Goal: Information Seeking & Learning: Learn about a topic

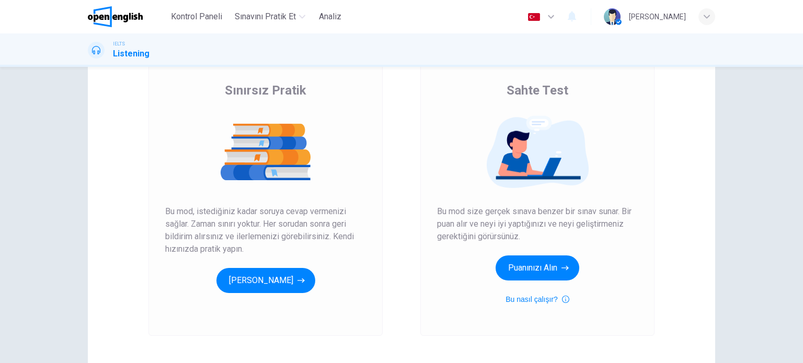
scroll to position [69, 0]
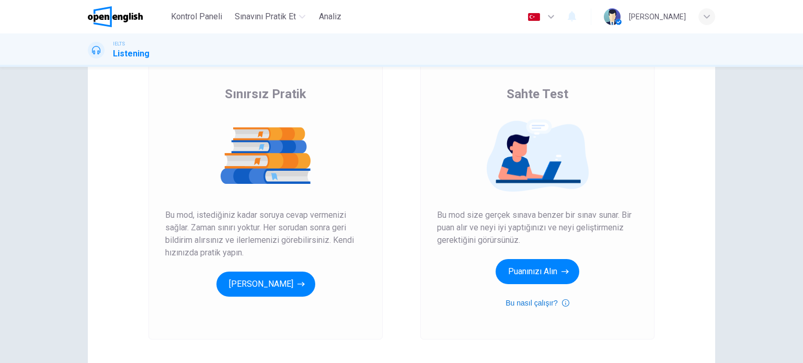
click at [563, 304] on icon "button" at bounding box center [565, 303] width 7 height 13
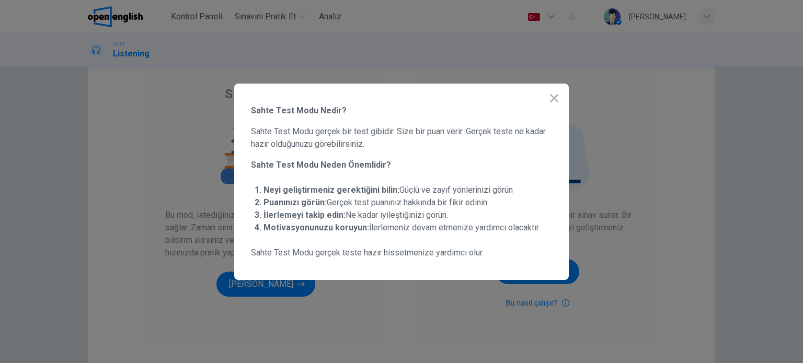
click at [550, 103] on icon "button" at bounding box center [554, 98] width 13 height 13
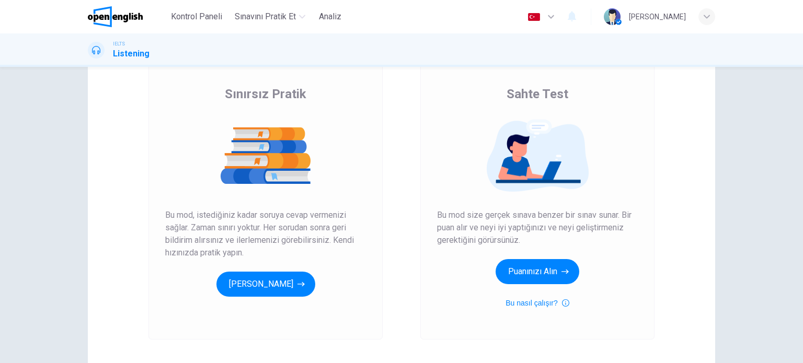
drag, startPoint x: 211, startPoint y: 213, endPoint x: 291, endPoint y: 213, distance: 79.9
click at [291, 213] on span "Bu mod, istediğiniz kadar soruya cevap vermenizi sağlar. Zaman sınırı yoktur. H…" at bounding box center [265, 234] width 201 height 50
click at [530, 263] on button "Puanınızı Alın" at bounding box center [537, 271] width 84 height 25
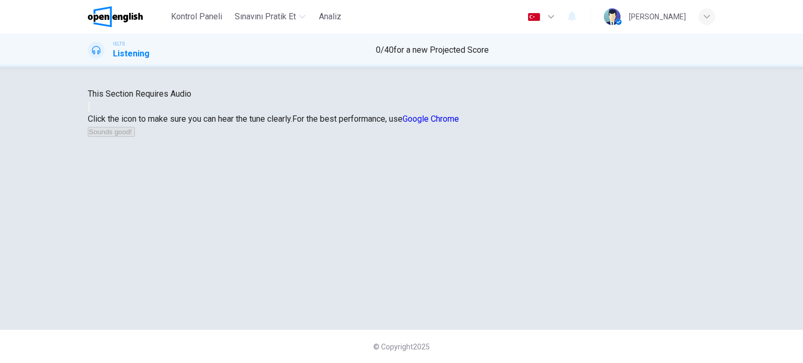
scroll to position [0, 0]
click at [90, 112] on button "button" at bounding box center [89, 107] width 2 height 10
click at [36, 200] on div "This Section Requires Audio Click the icon to make sure you can hear the tune c…" at bounding box center [401, 215] width 803 height 296
click at [135, 137] on button "Sounds good!" at bounding box center [111, 132] width 47 height 10
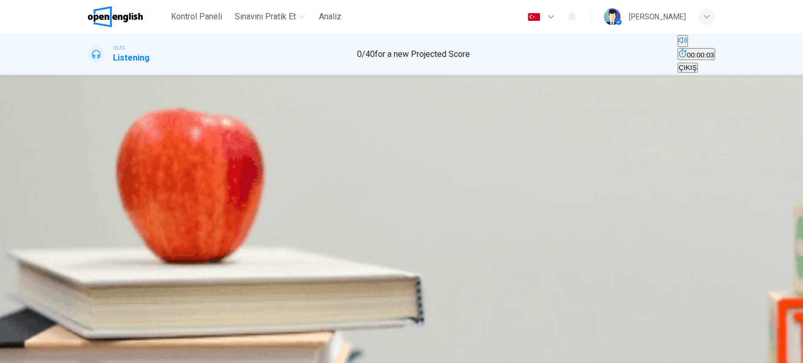
click at [90, 354] on button "button" at bounding box center [89, 359] width 2 height 10
click at [160, 208] on input at bounding box center [124, 203] width 72 height 9
click at [90, 312] on button "button" at bounding box center [89, 317] width 2 height 10
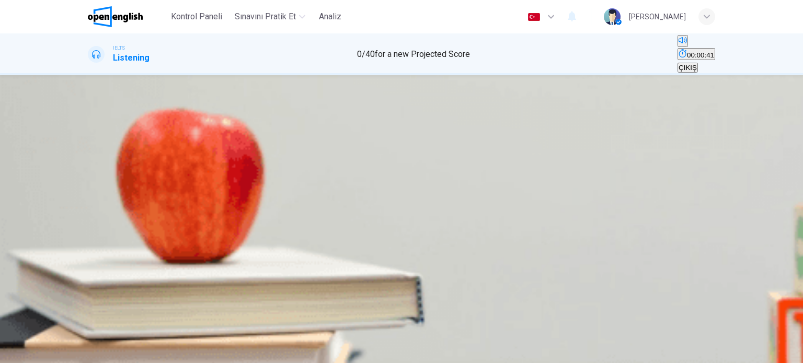
scroll to position [0, 0]
click at [160, 208] on input at bounding box center [124, 203] width 72 height 9
type input "*"
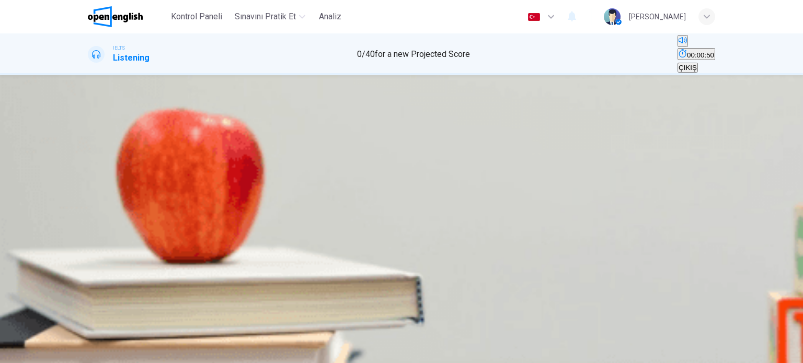
type input "*"
type input "**"
type input "*"
type input "****"
type input "*"
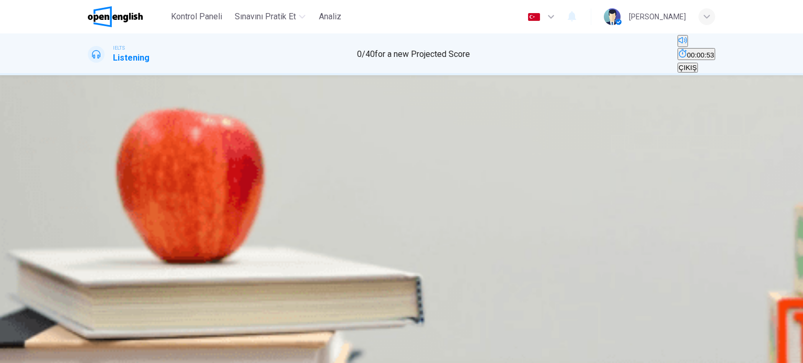
type input "****"
click at [160, 246] on input at bounding box center [124, 241] width 72 height 9
click at [160, 208] on input "****" at bounding box center [124, 203] width 72 height 9
type input "**"
click at [160, 208] on input "****" at bounding box center [124, 203] width 72 height 9
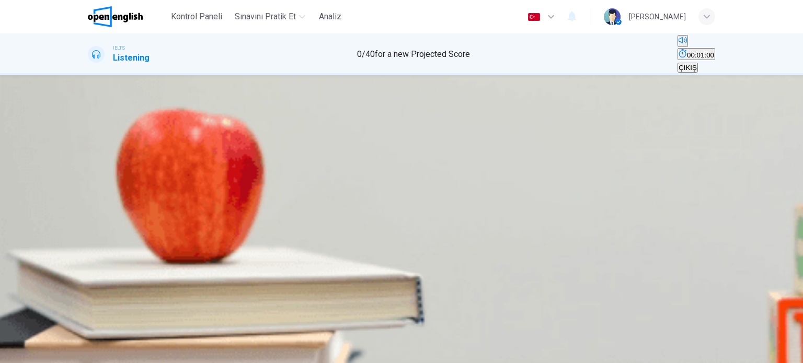
type input "***"
type input "**"
type input "****"
type input "**"
type input "****"
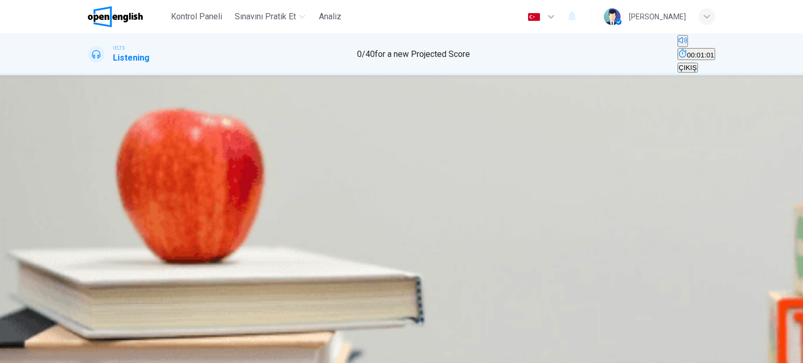
click at [160, 246] on input at bounding box center [124, 241] width 72 height 9
type input "**"
type input "*"
type input "**"
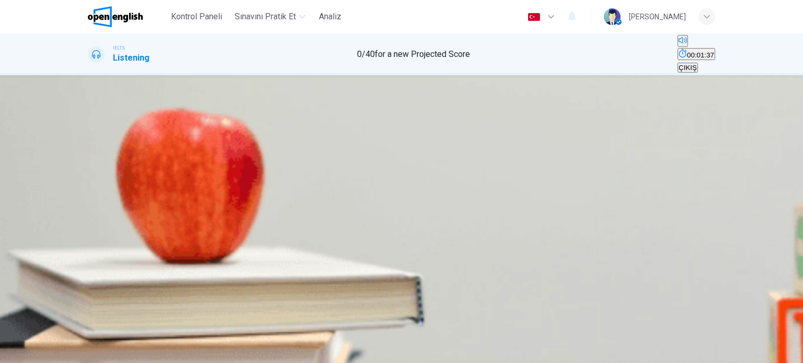
type input "**"
type input "***"
type input "**"
type input "***"
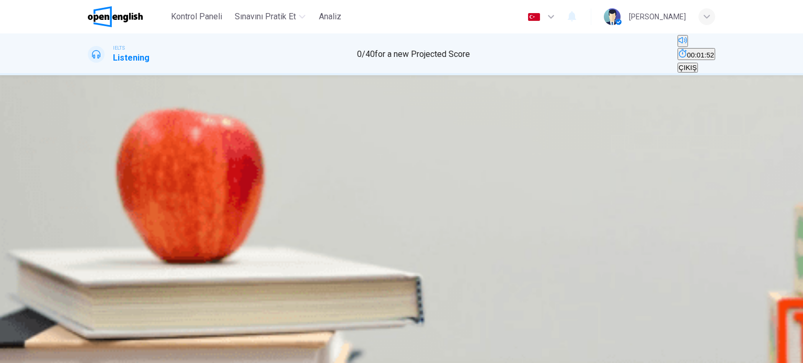
type input "**"
type input "******"
type input "**"
type input "*****"
type input "**"
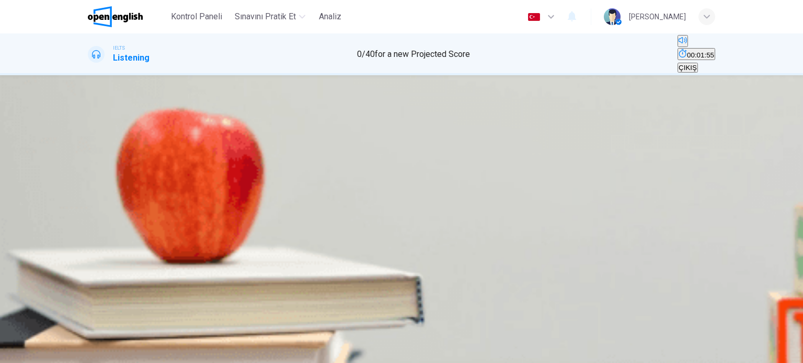
type input "*******"
type input "**"
type input "********"
type input "**"
type input "********"
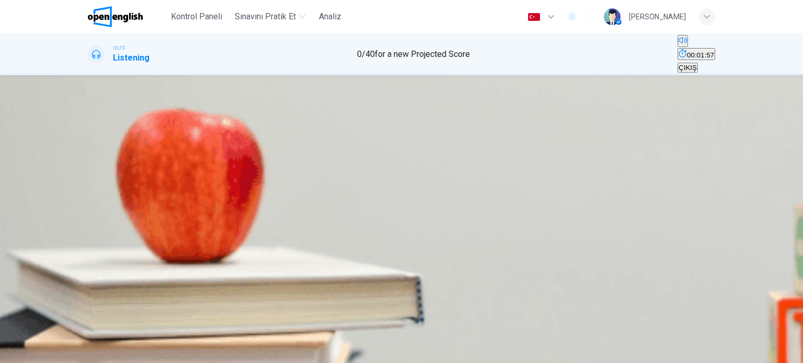
click at [160, 199] on input at bounding box center [124, 193] width 72 height 9
click at [442, 213] on div "The Edge Climbing Centre The Climbing Centre was rebuilt in 1 **** Facilities 2…" at bounding box center [401, 174] width 627 height 251
click at [160, 136] on input "********" at bounding box center [124, 130] width 72 height 9
click at [160, 181] on input at bounding box center [124, 176] width 72 height 9
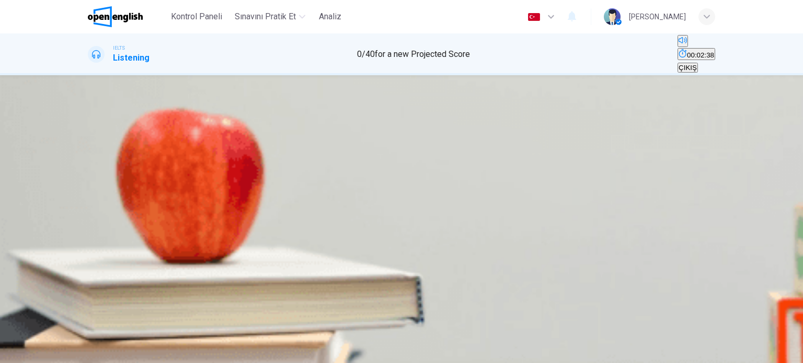
type input "**"
type input "****"
type input "**"
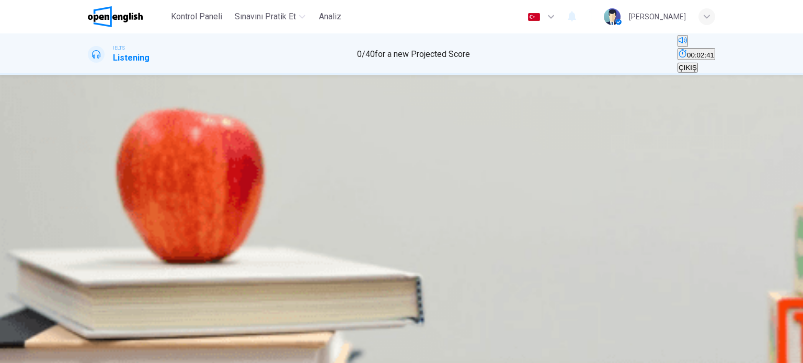
type input "**********"
type input "**"
type input "**********"
type input "**"
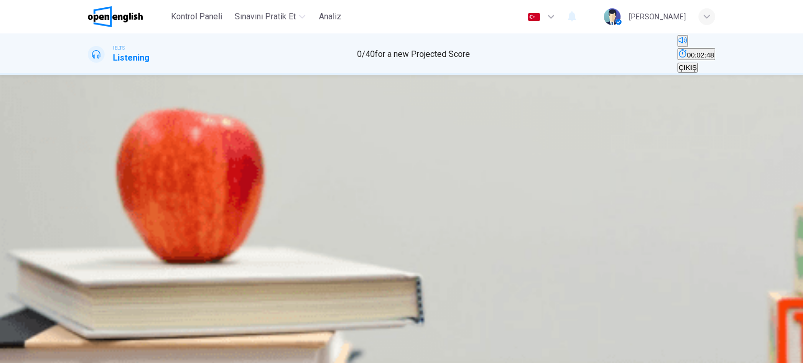
type input "**********"
click at [160, 195] on input at bounding box center [124, 195] width 72 height 9
click at [160, 259] on input at bounding box center [124, 258] width 72 height 9
click at [160, 195] on input at bounding box center [124, 195] width 72 height 9
type input "**"
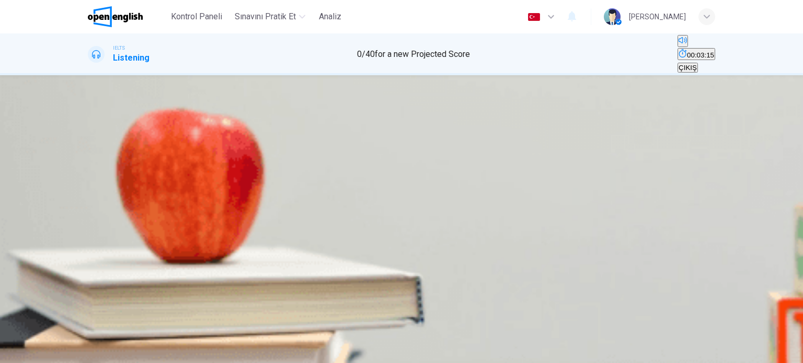
type input "*"
type input "**"
type input "*"
click at [160, 258] on input at bounding box center [124, 258] width 72 height 9
type input "**"
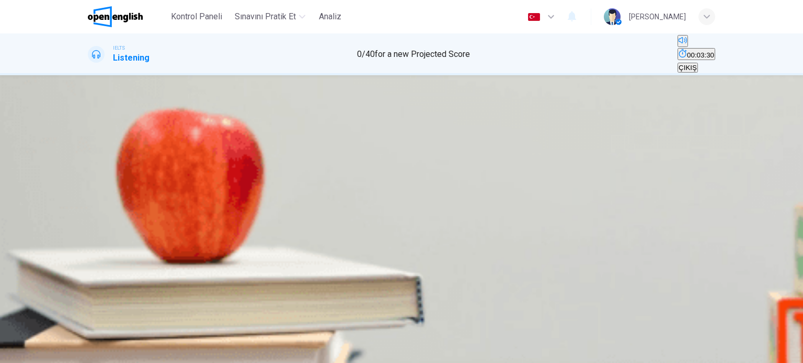
type input "*"
type input "**"
type input "***"
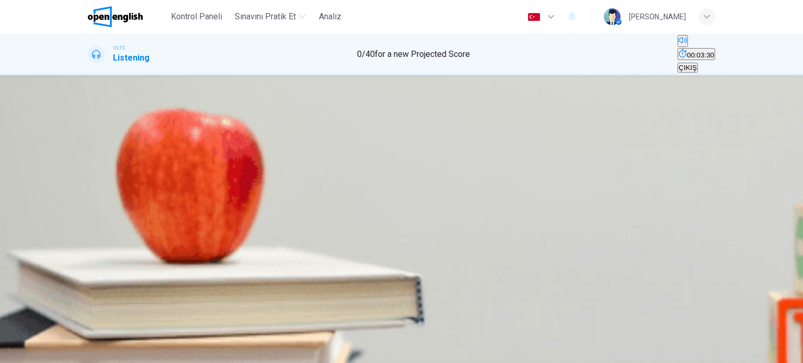
type input "**"
type input "****"
type input "**"
type input "*****"
type input "**"
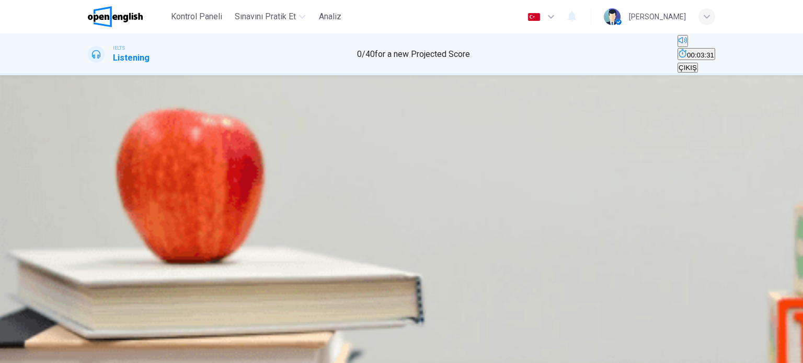
type input "******"
type input "**"
type input "*******"
type input "**"
type input "********"
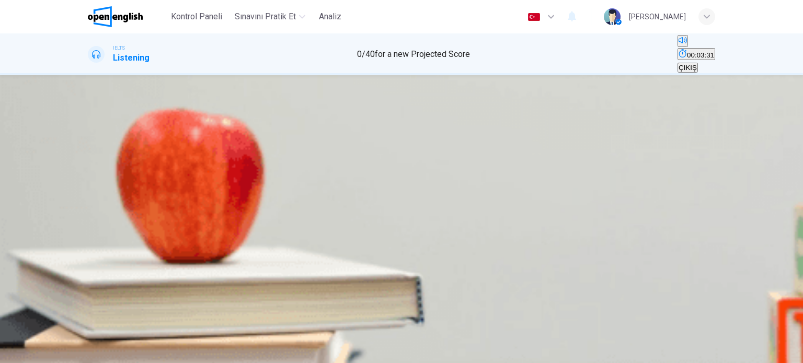
type input "**"
type input "*********"
type input "**"
type input "*********"
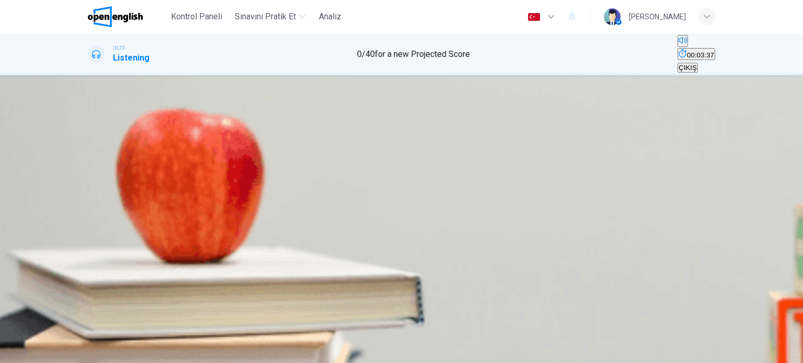
click at [89, 351] on icon "button" at bounding box center [89, 351] width 0 height 0
click at [160, 255] on input "*********" at bounding box center [124, 258] width 72 height 9
click at [58, 353] on icon "button" at bounding box center [55, 356] width 6 height 6
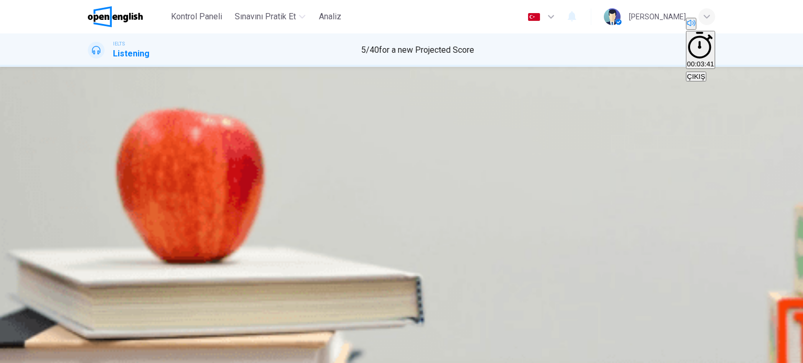
scroll to position [11, 0]
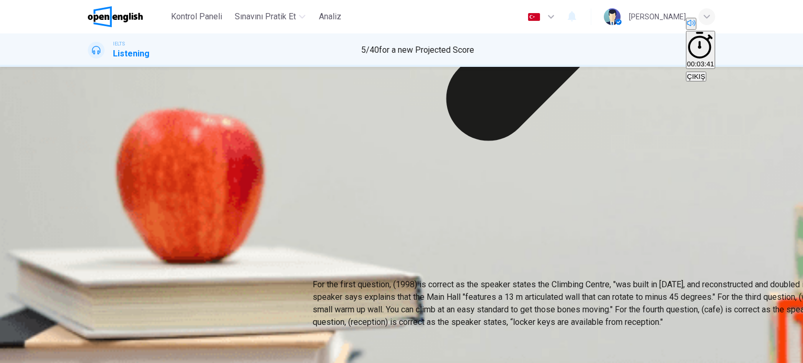
scroll to position [150, 0]
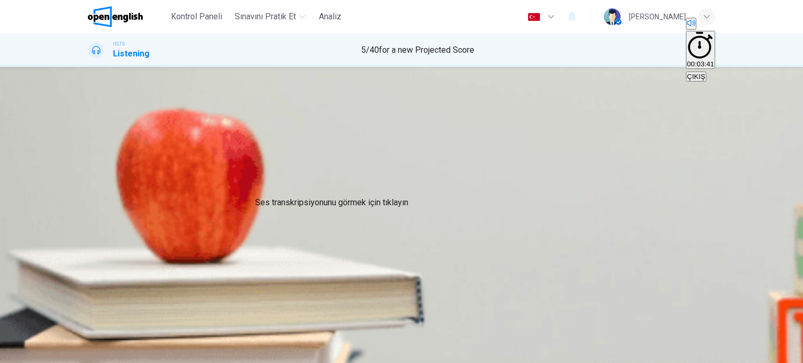
drag, startPoint x: 373, startPoint y: 194, endPoint x: 322, endPoint y: 165, distance: 58.7
drag, startPoint x: 266, startPoint y: 106, endPoint x: 293, endPoint y: 125, distance: 32.6
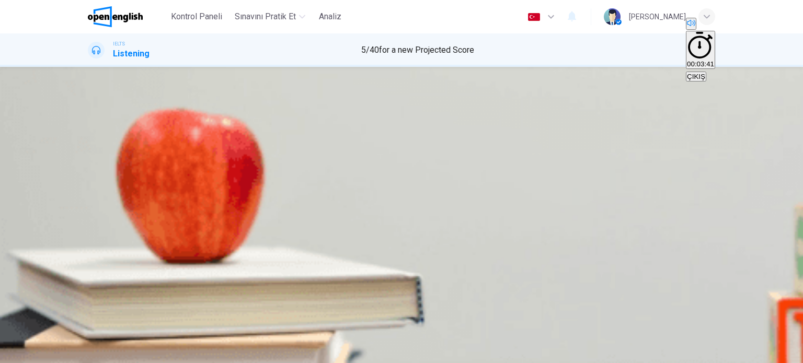
drag, startPoint x: 268, startPoint y: 110, endPoint x: 281, endPoint y: 115, distance: 14.6
drag, startPoint x: 262, startPoint y: 110, endPoint x: 270, endPoint y: 111, distance: 8.4
drag, startPoint x: 270, startPoint y: 111, endPoint x: 516, endPoint y: 306, distance: 313.6
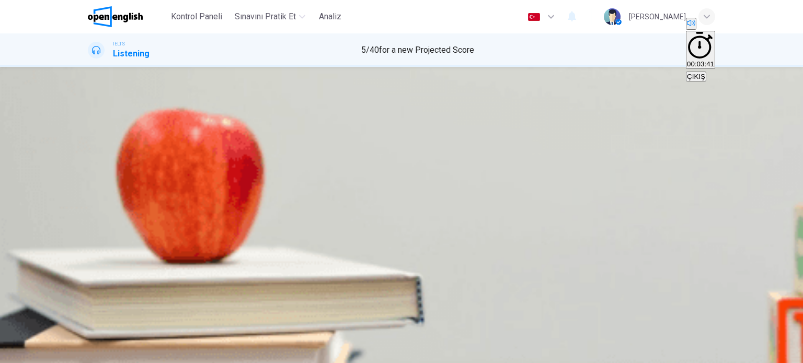
drag, startPoint x: 262, startPoint y: 101, endPoint x: 536, endPoint y: 296, distance: 336.5
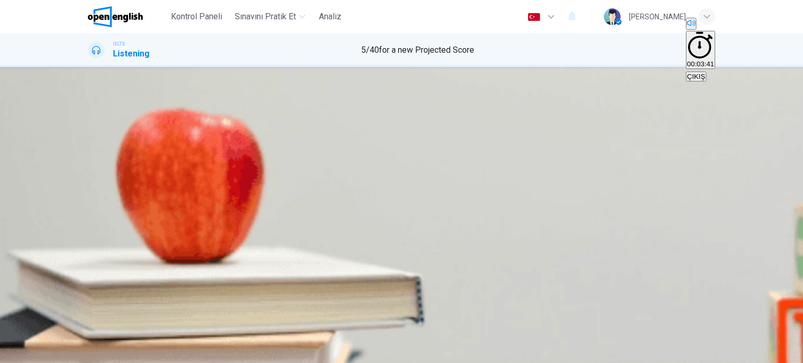
drag, startPoint x: 261, startPoint y: 95, endPoint x: 536, endPoint y: 303, distance: 344.6
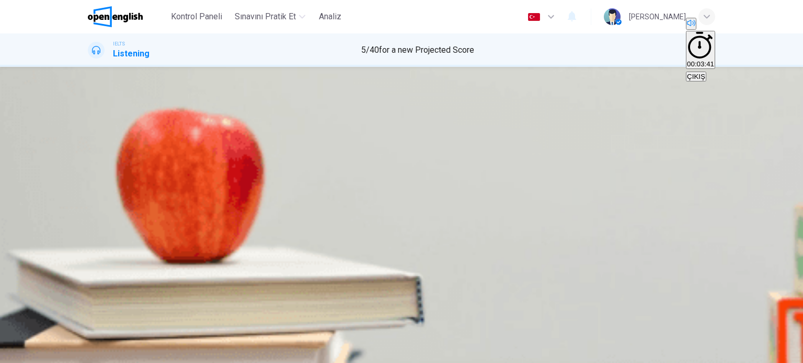
drag, startPoint x: 261, startPoint y: 95, endPoint x: 537, endPoint y: 298, distance: 342.7
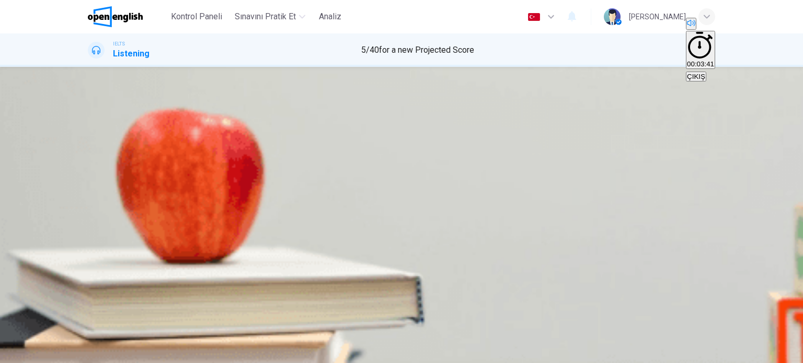
scroll to position [310, 0]
drag, startPoint x: 262, startPoint y: 206, endPoint x: 537, endPoint y: 293, distance: 288.2
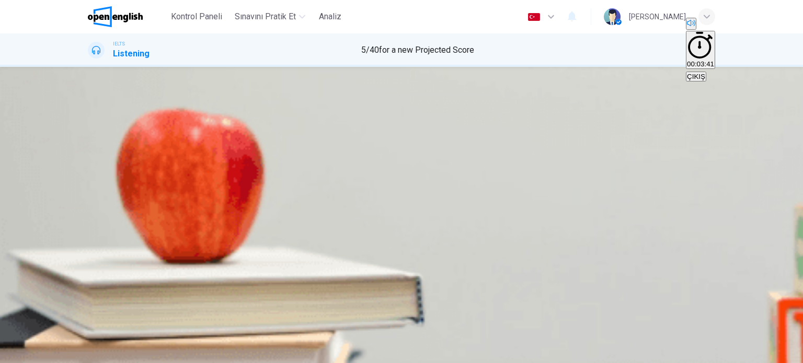
drag, startPoint x: 200, startPoint y: 184, endPoint x: 103, endPoint y: 183, distance: 96.7
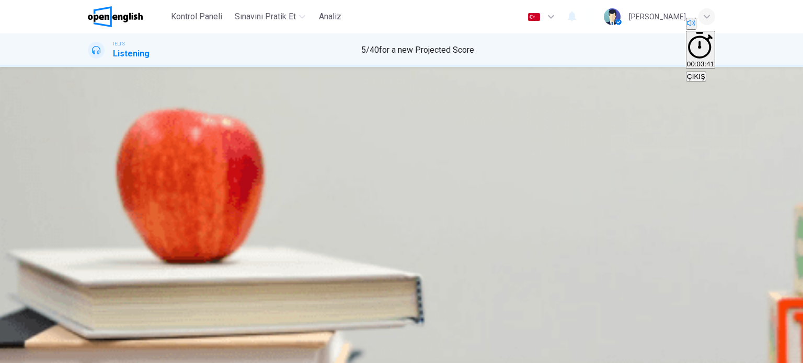
drag, startPoint x: 130, startPoint y: 185, endPoint x: 121, endPoint y: 187, distance: 9.0
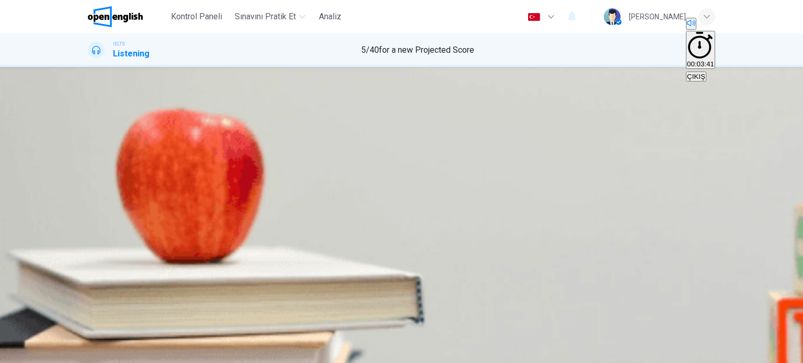
drag, startPoint x: 302, startPoint y: 134, endPoint x: 357, endPoint y: 135, distance: 54.9
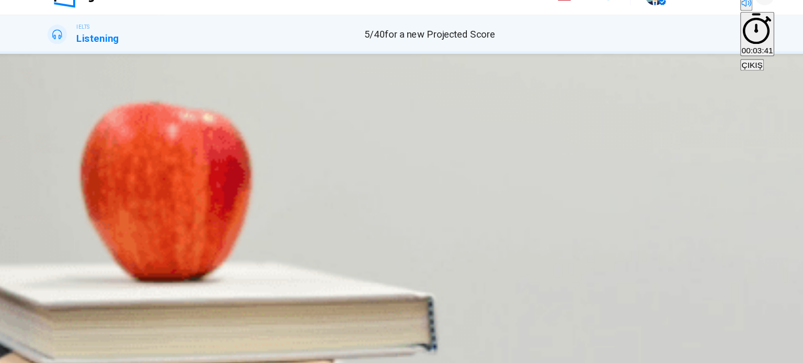
scroll to position [53, 0]
click at [301, 89] on b "NO MORE THAN TWO WORDS AND/OR A NUMBER" at bounding box center [204, 84] width 194 height 10
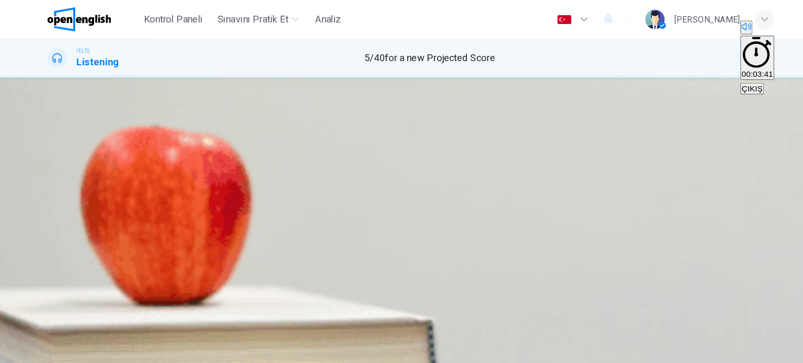
scroll to position [77, 0]
drag, startPoint x: 352, startPoint y: 148, endPoint x: 412, endPoint y: 152, distance: 60.2
drag, startPoint x: 465, startPoint y: 162, endPoint x: 457, endPoint y: 156, distance: 10.0
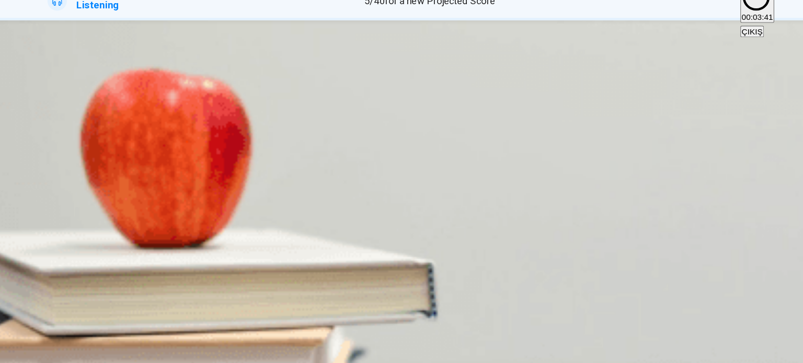
scroll to position [159, 0]
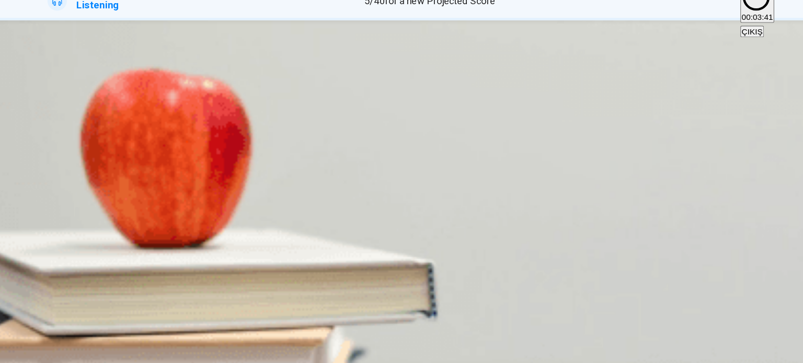
click at [89, 363] on icon "button" at bounding box center [89, 363] width 0 height 0
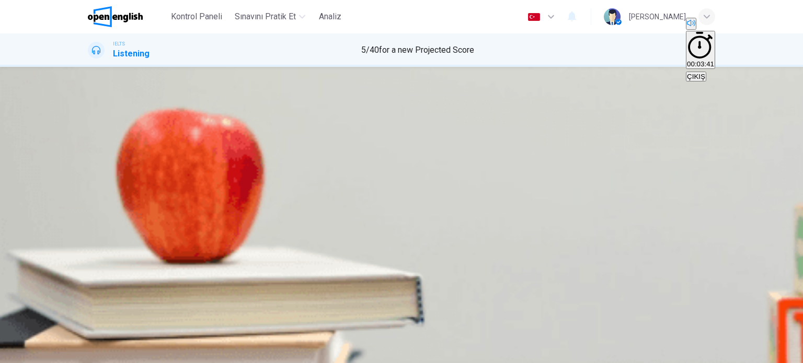
drag, startPoint x: 716, startPoint y: 142, endPoint x: 723, endPoint y: 152, distance: 12.3
drag, startPoint x: 135, startPoint y: 175, endPoint x: 130, endPoint y: 178, distance: 6.1
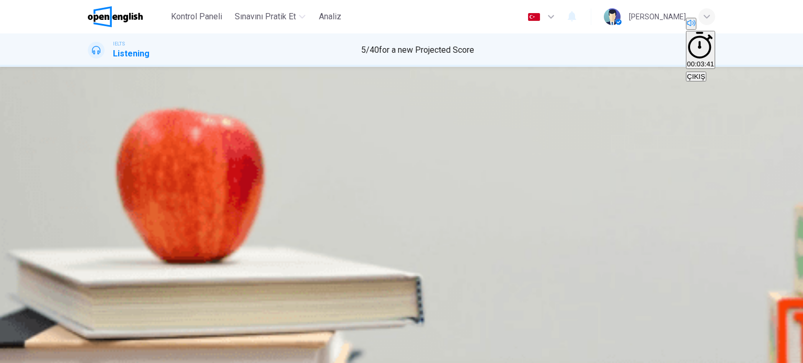
scroll to position [0, 0]
click at [90, 335] on button "button" at bounding box center [89, 340] width 2 height 10
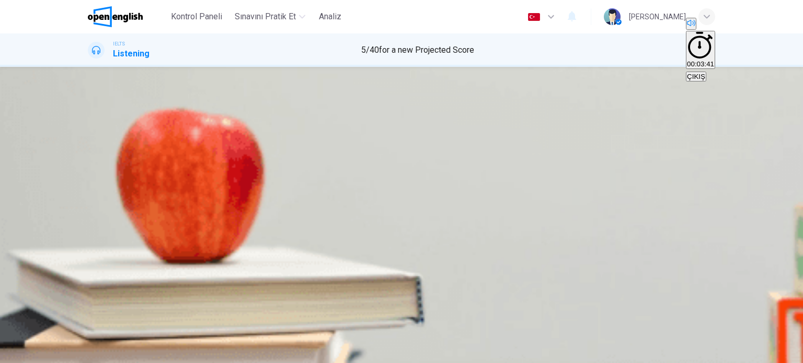
type input "**"
click at [687, 258] on div "4 * : relaxing place; offers coffee, tea, soft drinks and cakes" at bounding box center [401, 252] width 627 height 38
click at [639, 170] on div "Facilities 2 ******** : 13 metre articulated wall; minus 45 degrees rotation;" at bounding box center [401, 145] width 627 height 50
click at [658, 166] on div "Facilities 2 ******** : 13 metre articulated wall; minus 45 degrees rotation;" at bounding box center [401, 145] width 627 height 50
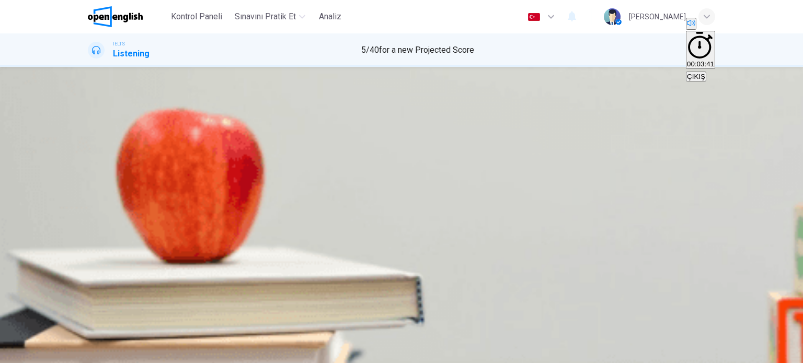
scroll to position [0, 0]
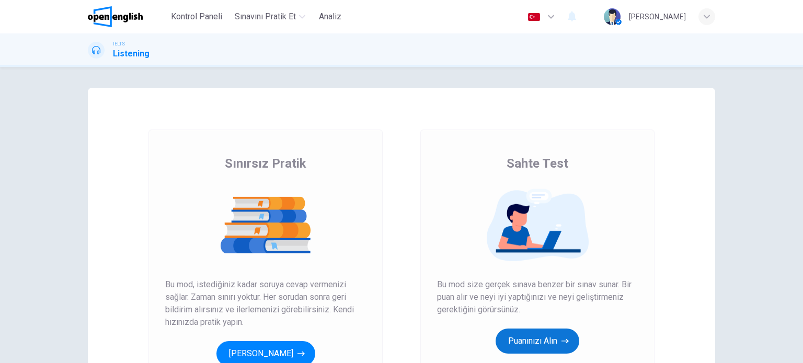
click at [530, 335] on button "Puanınızı Alın" at bounding box center [537, 341] width 84 height 25
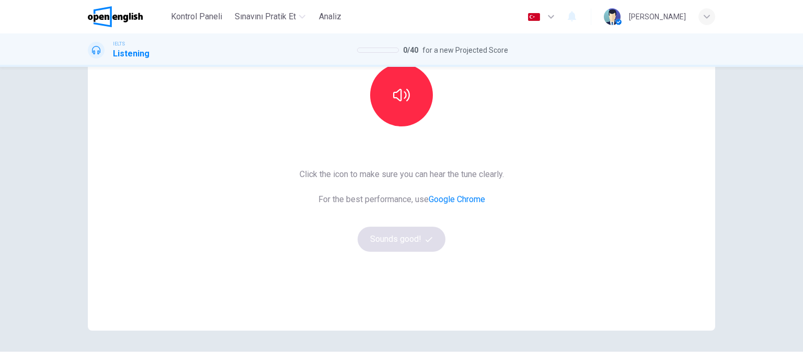
scroll to position [139, 0]
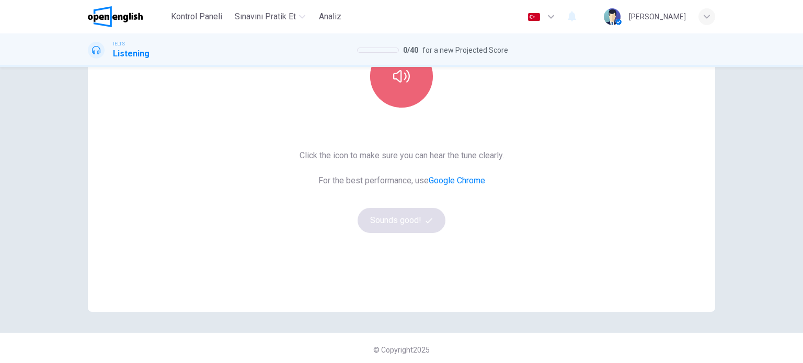
click at [402, 89] on button "button" at bounding box center [401, 76] width 63 height 63
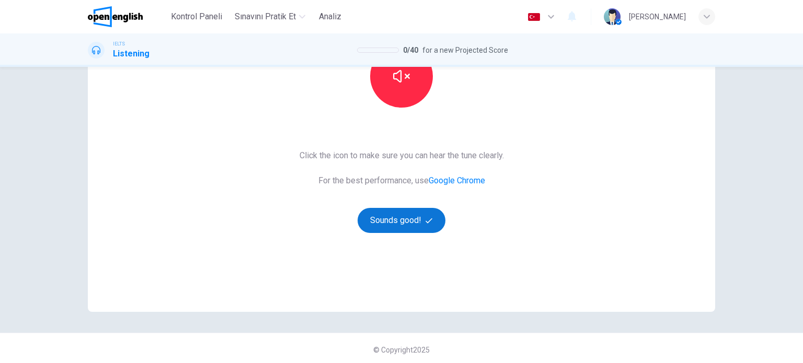
click at [425, 223] on icon "button" at bounding box center [428, 220] width 7 height 7
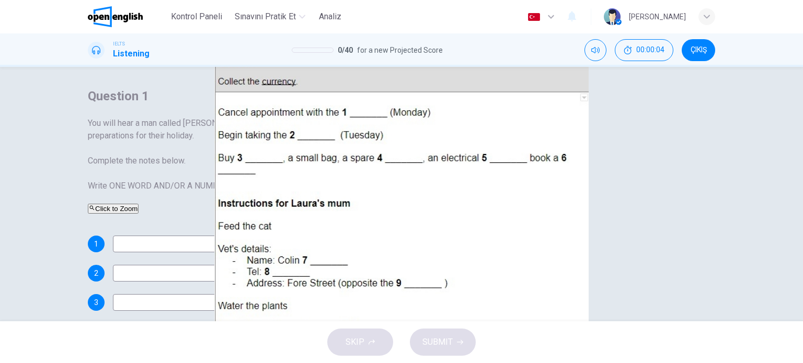
click at [460, 215] on div "Click to Zoom" at bounding box center [274, 208] width 372 height 13
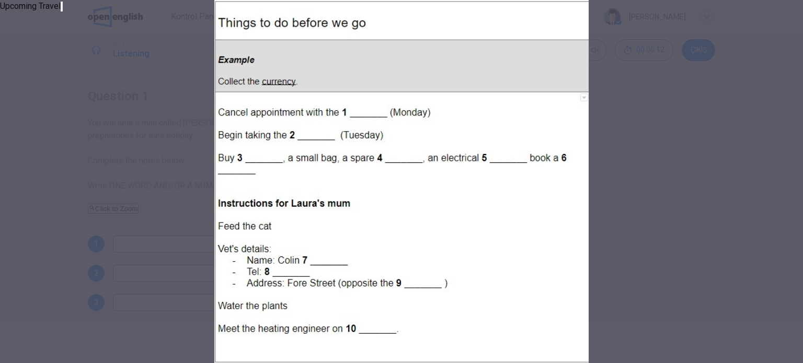
click at [72, 19] on icon "button" at bounding box center [67, 14] width 7 height 7
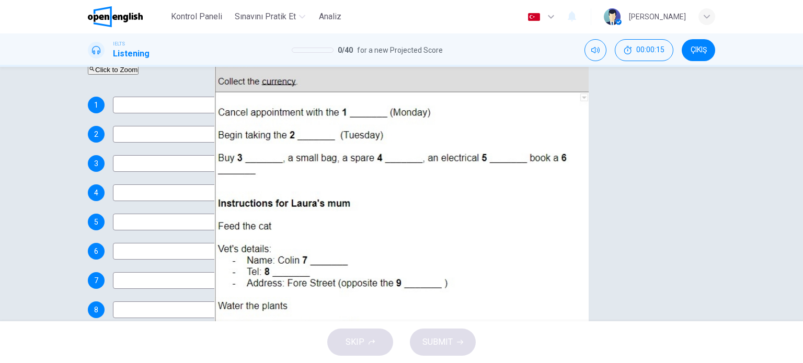
click at [369, 337] on div "SKIP SUBMIT" at bounding box center [401, 342] width 803 height 42
click at [217, 301] on input at bounding box center [165, 309] width 105 height 17
click at [217, 97] on input at bounding box center [165, 105] width 105 height 17
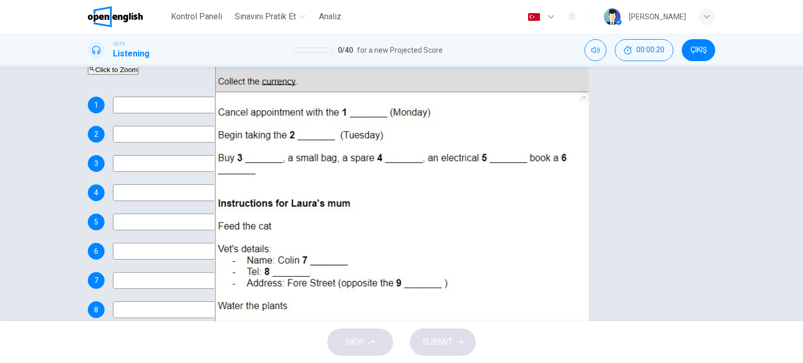
click at [217, 360] on input at bounding box center [165, 368] width 105 height 17
click at [374, 328] on div "SKIP SUBMIT" at bounding box center [401, 342] width 803 height 42
click at [414, 240] on div "1 2 3 4 5 6 7 8 9 10" at bounding box center [274, 247] width 372 height 301
click at [217, 301] on input at bounding box center [165, 309] width 105 height 17
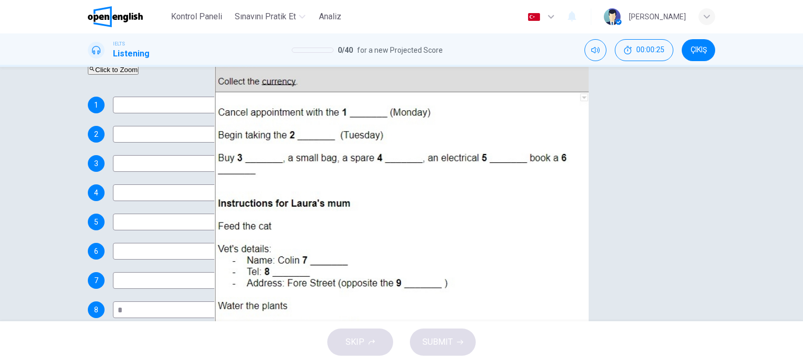
type input "*"
click at [460, 301] on div "8 *" at bounding box center [274, 309] width 372 height 17
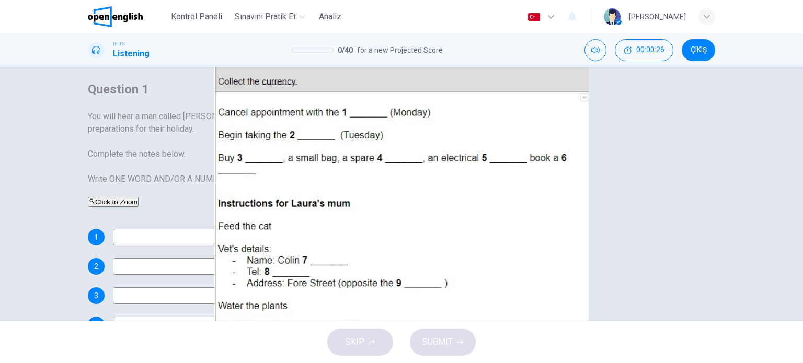
scroll to position [0, 0]
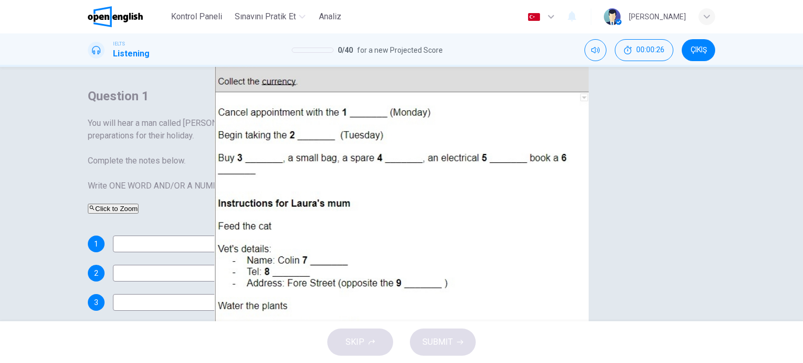
click at [421, 142] on div "Question 1 You will hear a man called [PERSON_NAME] and a woman called [PERSON_…" at bounding box center [274, 312] width 372 height 449
click at [217, 236] on input at bounding box center [165, 244] width 105 height 17
type input "*"
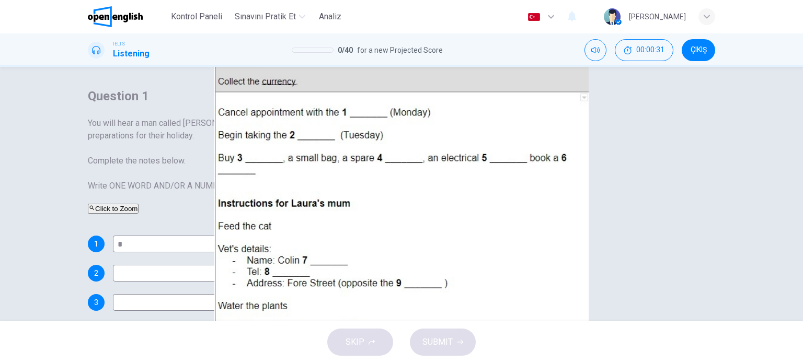
click at [217, 265] on input at bounding box center [165, 273] width 105 height 17
type input "*"
click at [217, 294] on input at bounding box center [165, 302] width 105 height 17
type input "*"
click at [217, 323] on input at bounding box center [165, 331] width 105 height 17
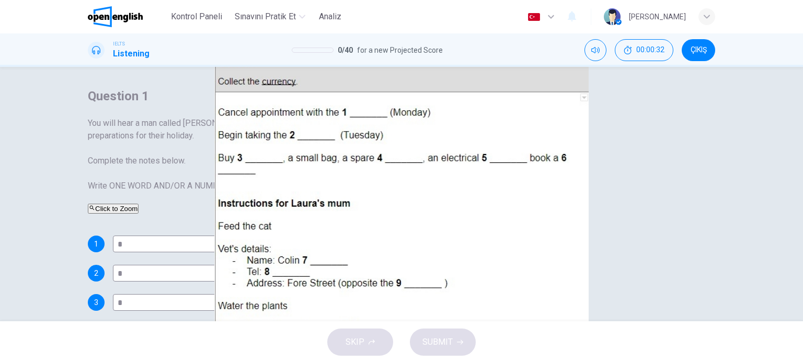
type input "*"
click at [217, 353] on input at bounding box center [165, 361] width 105 height 17
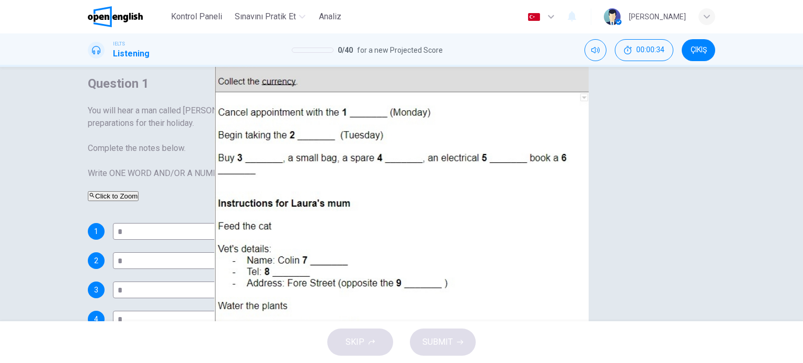
scroll to position [69, 0]
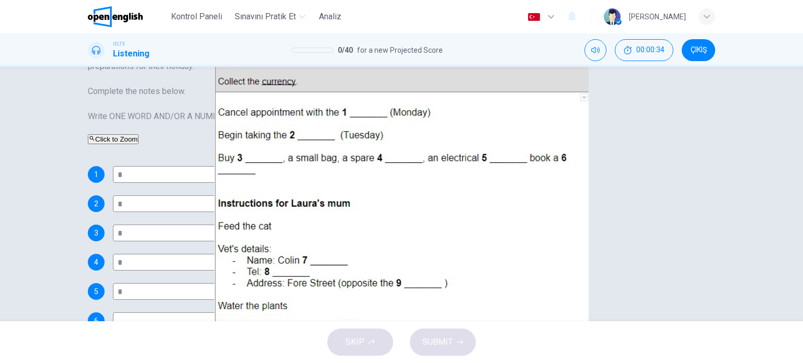
type input "*"
click at [217, 312] on input at bounding box center [165, 320] width 105 height 17
type input "*"
click at [217, 342] on input at bounding box center [165, 350] width 105 height 17
type input "*"
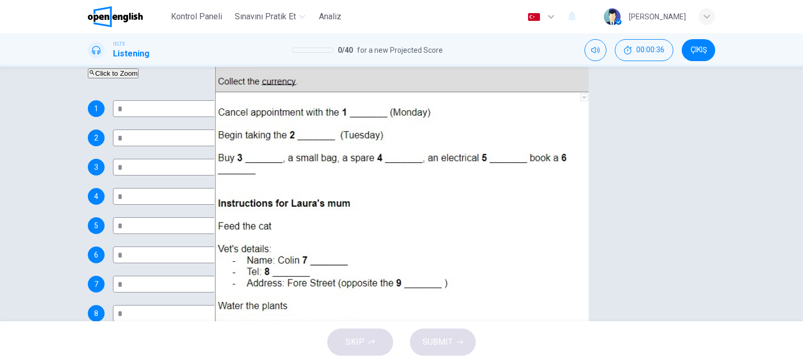
scroll to position [150, 0]
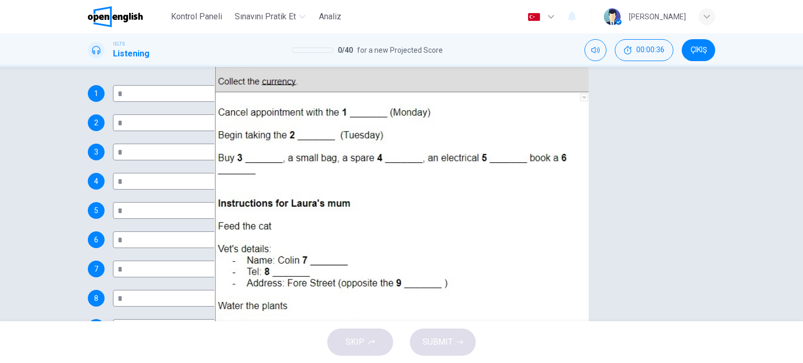
click at [217, 319] on input at bounding box center [165, 327] width 105 height 17
type input "*"
click at [217, 349] on input at bounding box center [165, 357] width 105 height 17
type input "*"
click at [460, 319] on div "9 *" at bounding box center [274, 327] width 372 height 17
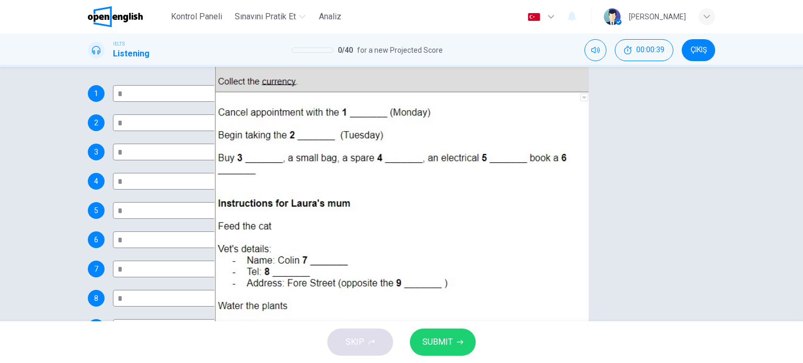
scroll to position [165, 0]
click at [217, 102] on input "*" at bounding box center [165, 93] width 105 height 17
click at [217, 131] on input "*" at bounding box center [165, 122] width 105 height 17
click at [217, 160] on input "*" at bounding box center [165, 152] width 105 height 17
click at [217, 190] on input "*" at bounding box center [165, 181] width 105 height 17
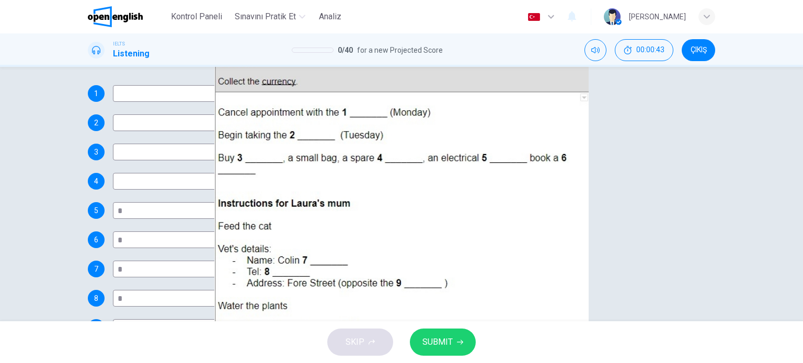
click at [217, 219] on input "*" at bounding box center [165, 210] width 105 height 17
click at [217, 231] on input "*" at bounding box center [165, 239] width 105 height 17
click at [217, 261] on input "*" at bounding box center [165, 269] width 105 height 17
click at [439, 202] on div "1 2 3 4 5 6 7 8 * 9 * 10 *" at bounding box center [274, 235] width 372 height 301
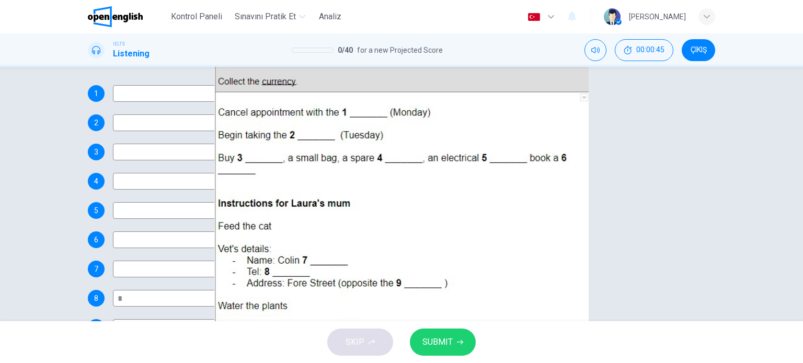
click at [217, 290] on input "*" at bounding box center [165, 298] width 105 height 17
click at [217, 319] on input "*" at bounding box center [165, 327] width 105 height 17
click at [217, 349] on input "*" at bounding box center [165, 357] width 105 height 17
click at [460, 230] on div "1 2 3 4 5 6 7 8 9 10" at bounding box center [274, 235] width 372 height 301
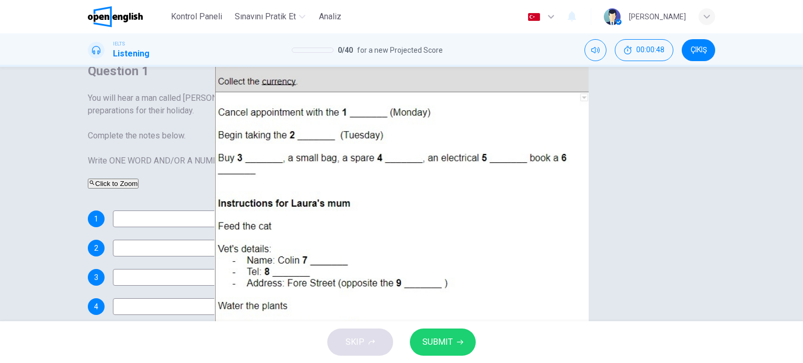
scroll to position [11, 0]
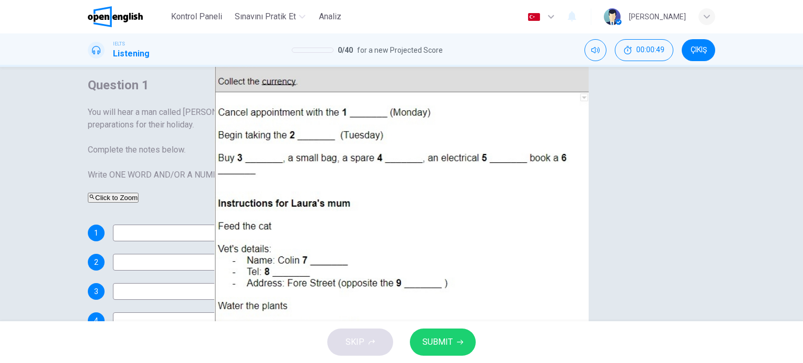
type input "*"
drag, startPoint x: 173, startPoint y: 173, endPoint x: 74, endPoint y: 168, distance: 99.4
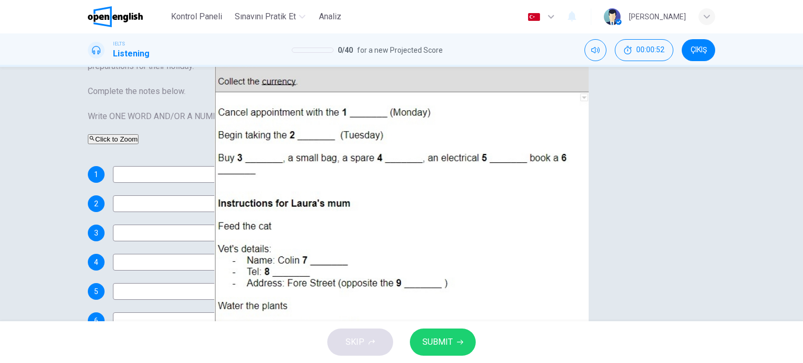
scroll to position [304, 0]
click at [380, 332] on div "SKIP SUBMIT" at bounding box center [401, 342] width 803 height 42
click at [378, 335] on div "SKIP SUBMIT" at bounding box center [401, 342] width 803 height 42
click at [376, 348] on div "SKIP SUBMIT" at bounding box center [401, 342] width 803 height 42
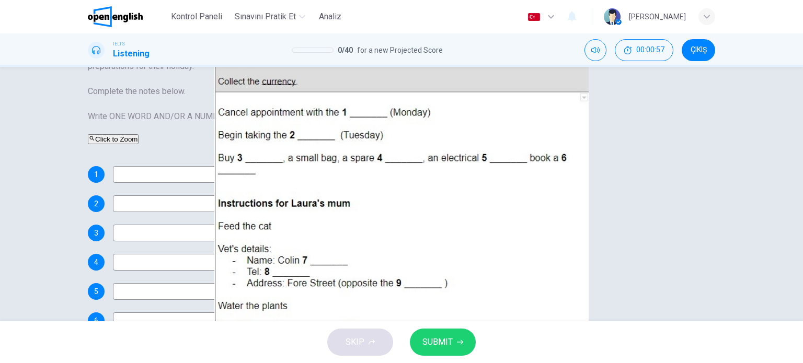
click at [441, 340] on span "SUBMIT" at bounding box center [437, 342] width 30 height 15
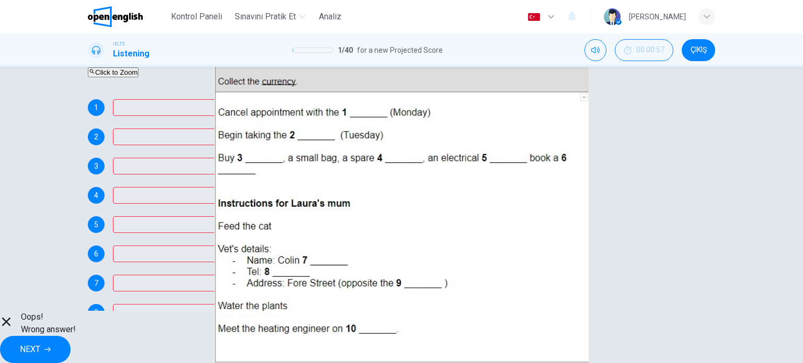
scroll to position [150, 0]
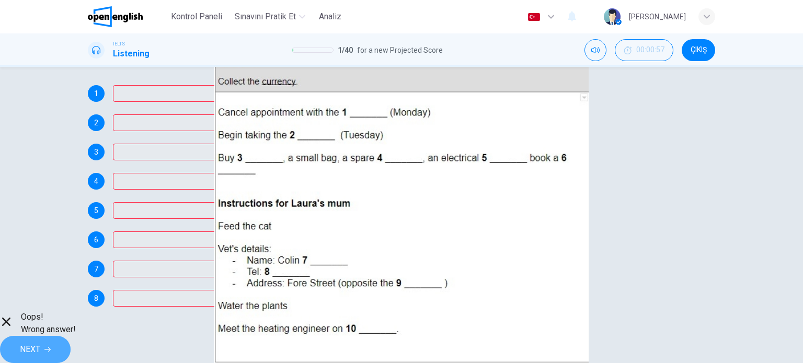
click at [40, 342] on span "NEXT" at bounding box center [30, 349] width 20 height 15
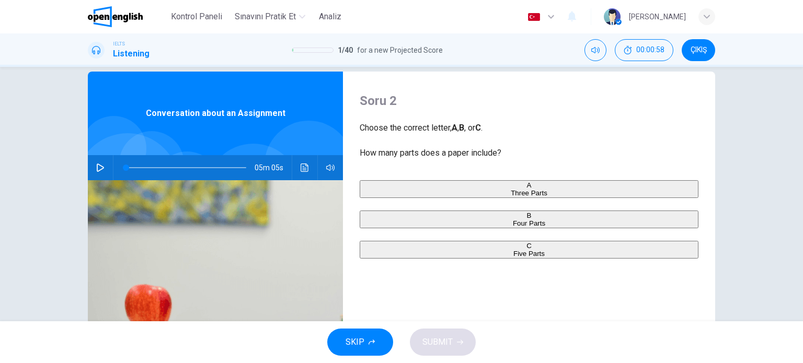
scroll to position [11, 0]
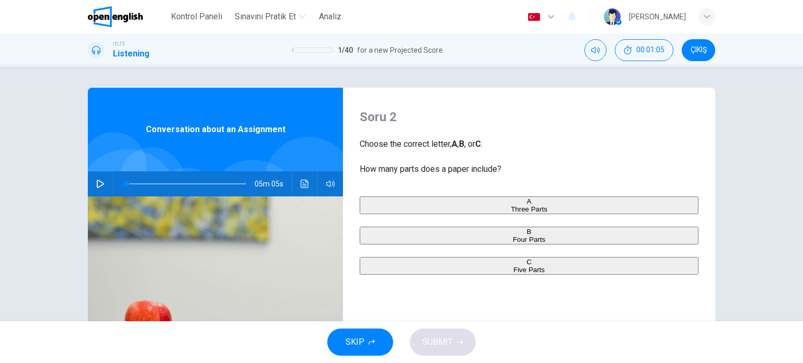
click at [193, 129] on span "Conversation about an Assignment" at bounding box center [216, 129] width 140 height 13
click at [92, 179] on button "button" at bounding box center [100, 183] width 17 height 25
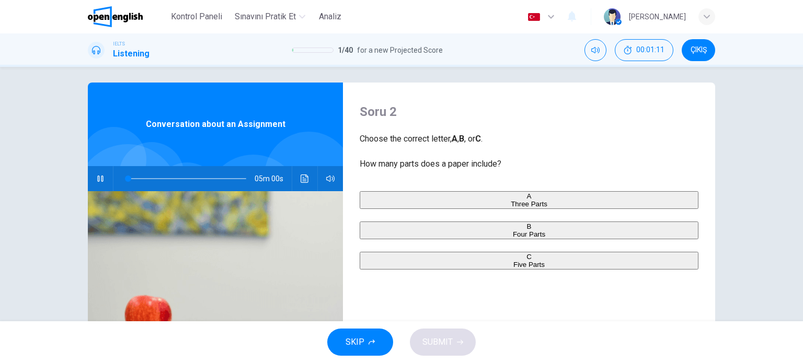
scroll to position [0, 0]
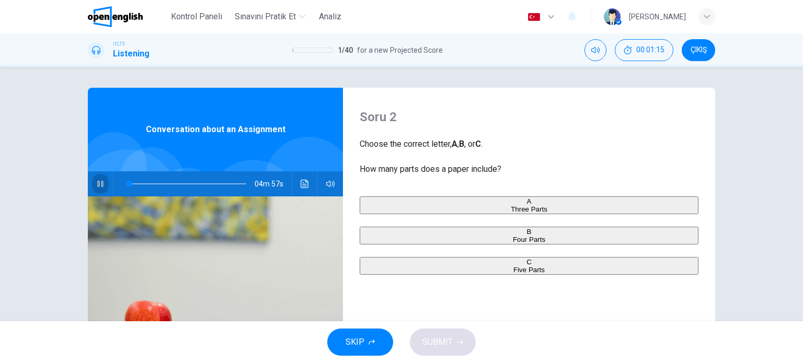
click at [97, 185] on icon "button" at bounding box center [100, 184] width 8 height 8
click at [382, 334] on button "SKIP" at bounding box center [360, 342] width 66 height 27
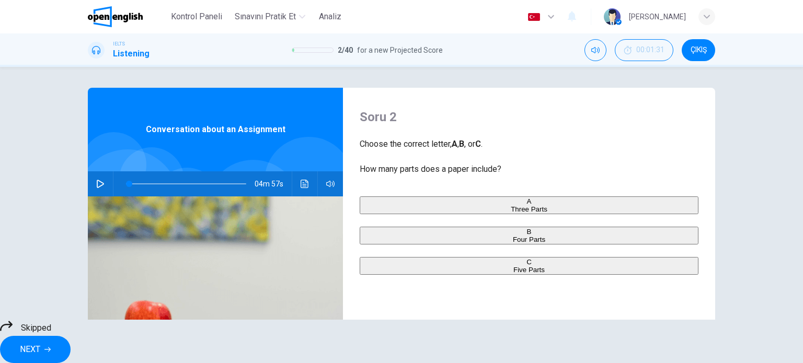
click at [40, 342] on span "NEXT" at bounding box center [30, 349] width 20 height 15
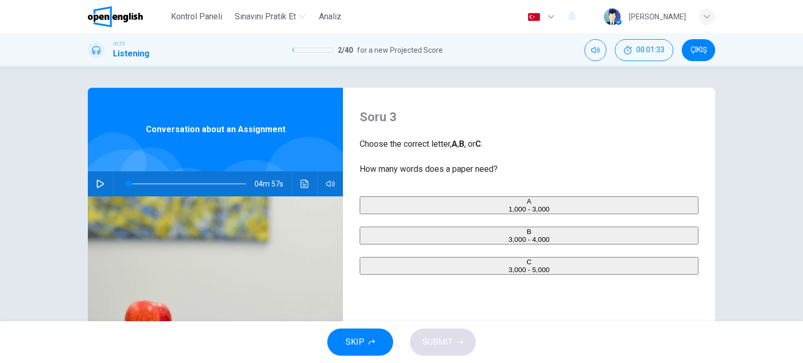
click at [83, 188] on div "Soru 3 Choose the correct letter, A , B , or C . How many words does a paper ne…" at bounding box center [401, 269] width 660 height 363
click at [92, 188] on button "button" at bounding box center [100, 183] width 17 height 25
drag, startPoint x: 102, startPoint y: 185, endPoint x: 153, endPoint y: 198, distance: 51.7
click at [102, 185] on button "button" at bounding box center [100, 183] width 17 height 25
click at [376, 341] on button "SKIP" at bounding box center [360, 342] width 66 height 27
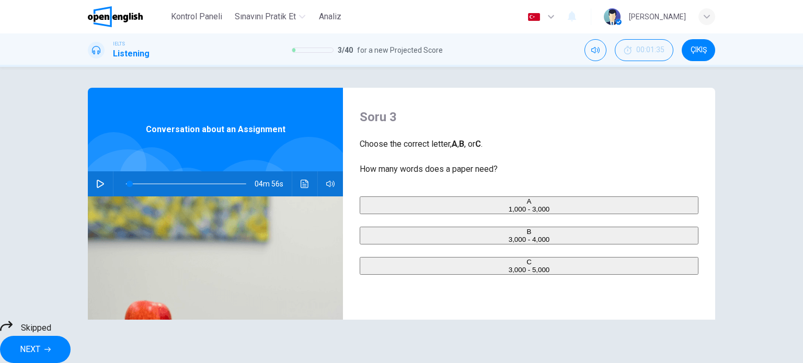
click at [40, 342] on span "NEXT" at bounding box center [30, 349] width 20 height 15
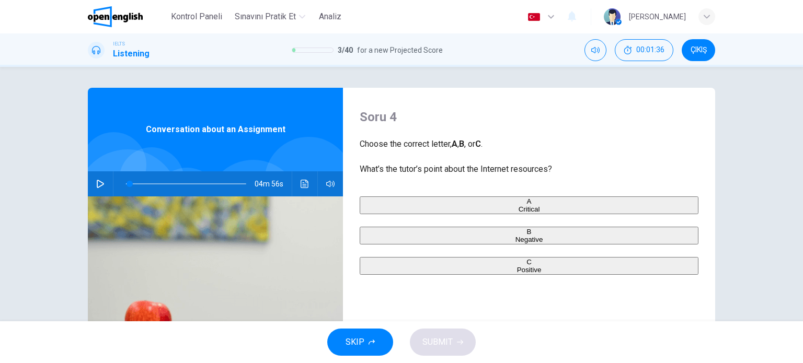
click at [372, 334] on button "SKIP" at bounding box center [360, 342] width 66 height 27
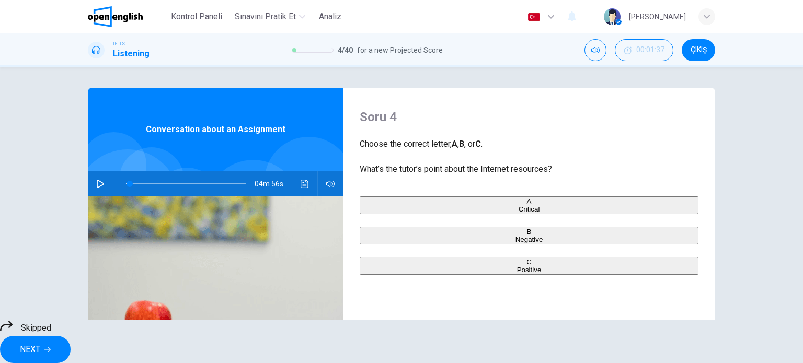
click at [40, 342] on span "NEXT" at bounding box center [30, 349] width 20 height 15
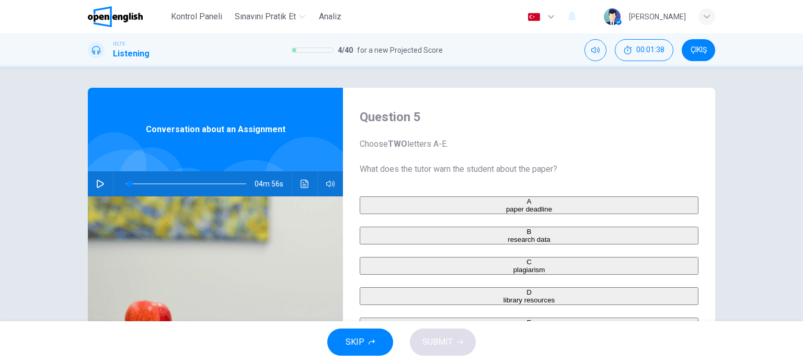
click at [106, 185] on div "04m 56s" at bounding box center [215, 183] width 255 height 25
click at [98, 185] on icon "button" at bounding box center [100, 184] width 8 height 8
click at [92, 187] on button "button" at bounding box center [100, 183] width 17 height 25
click at [379, 336] on button "SKIP" at bounding box center [360, 342] width 66 height 27
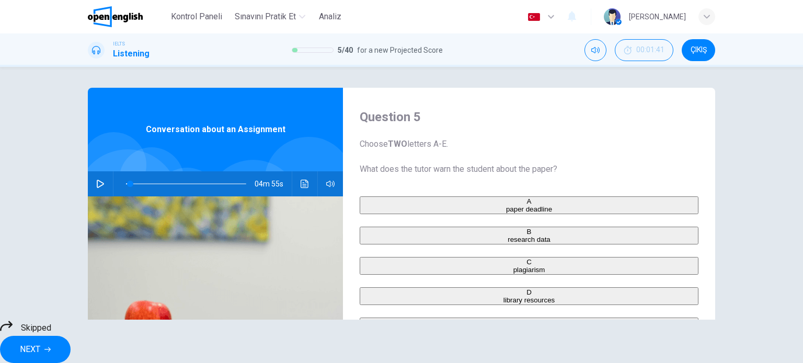
click at [40, 342] on span "NEXT" at bounding box center [30, 349] width 20 height 15
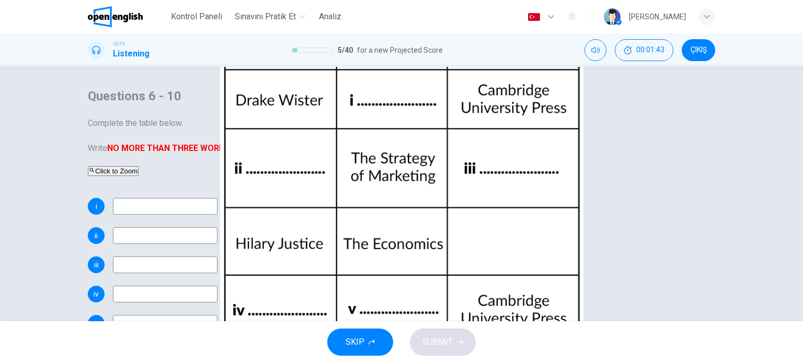
click at [387, 332] on button "SKIP" at bounding box center [360, 342] width 66 height 27
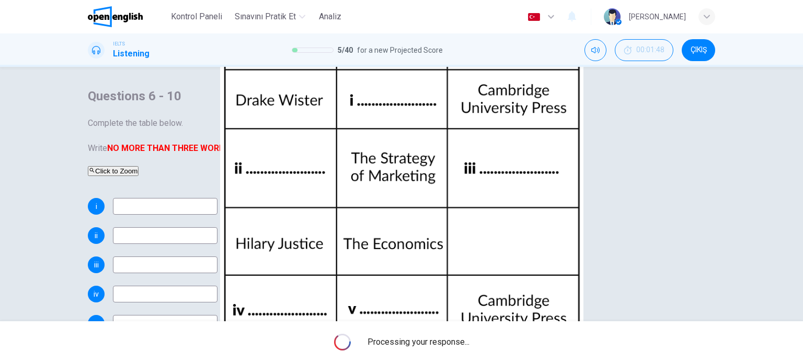
type input "*"
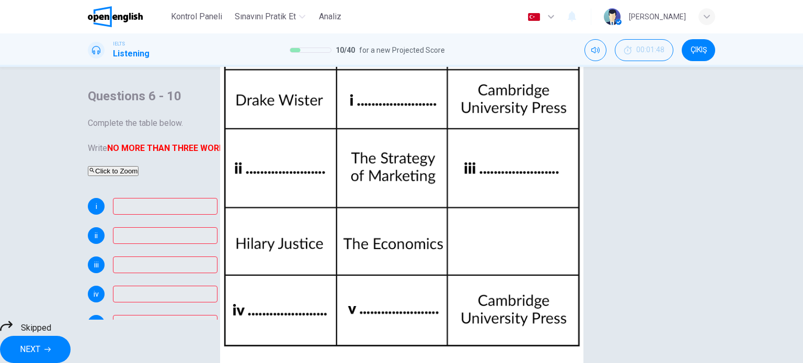
click at [40, 342] on span "NEXT" at bounding box center [30, 349] width 20 height 15
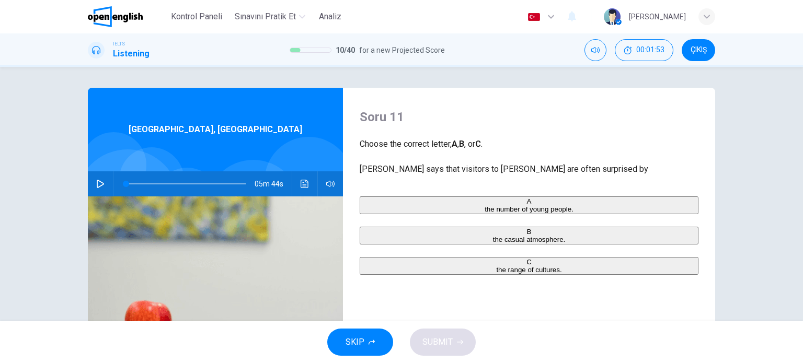
click at [105, 188] on button "button" at bounding box center [100, 183] width 17 height 25
click at [99, 183] on icon "button" at bounding box center [100, 184] width 6 height 6
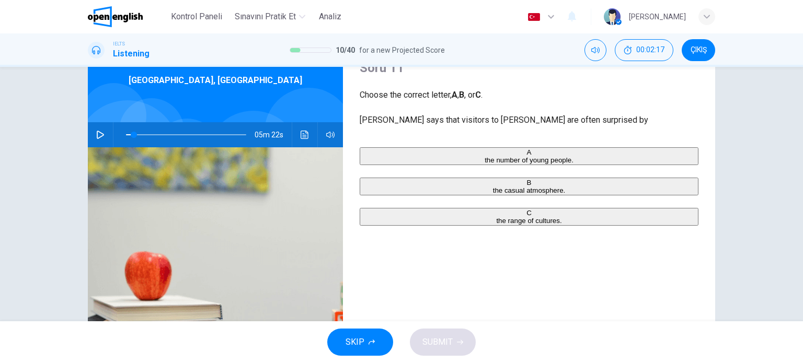
scroll to position [57, 0]
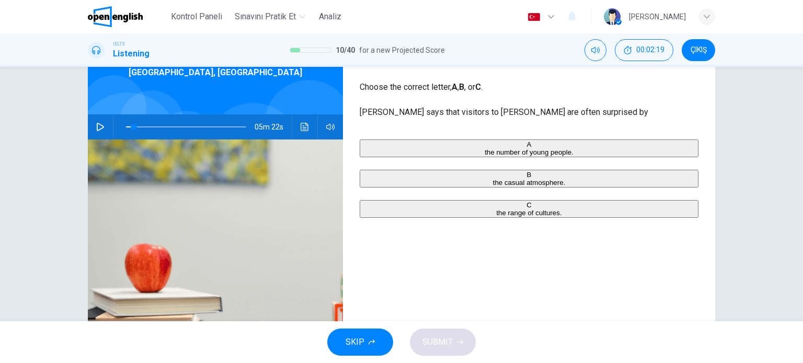
click at [107, 133] on div "05m 22s" at bounding box center [215, 126] width 255 height 25
click at [101, 128] on icon "button" at bounding box center [100, 127] width 8 height 8
click at [100, 127] on icon "button" at bounding box center [100, 127] width 6 height 6
click at [496, 217] on span "the range of cultures." at bounding box center [528, 213] width 65 height 8
click at [431, 343] on span "SUBMIT" at bounding box center [437, 342] width 30 height 15
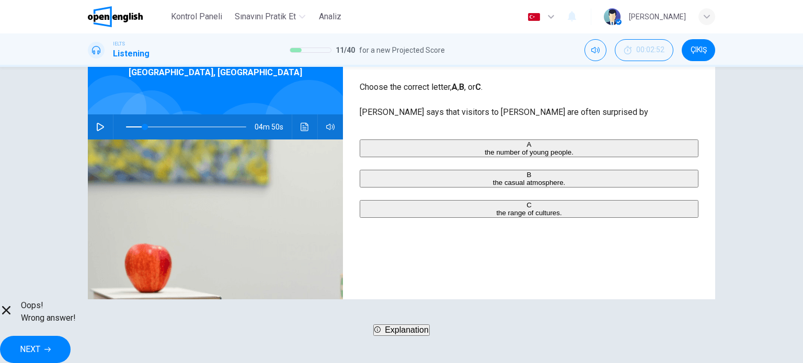
click at [412, 334] on span "Explanation" at bounding box center [407, 330] width 44 height 9
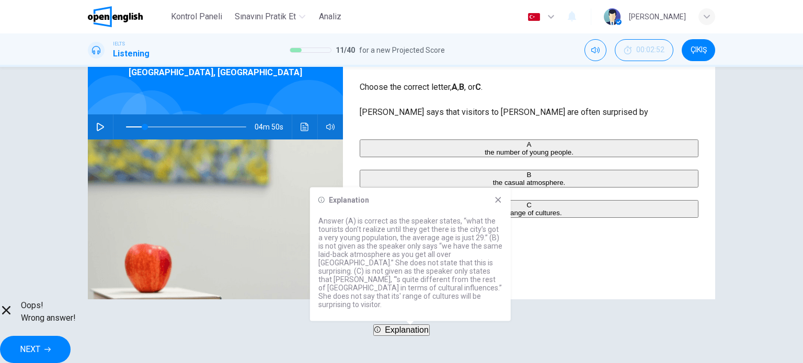
click at [412, 334] on span "Explanation" at bounding box center [407, 330] width 44 height 9
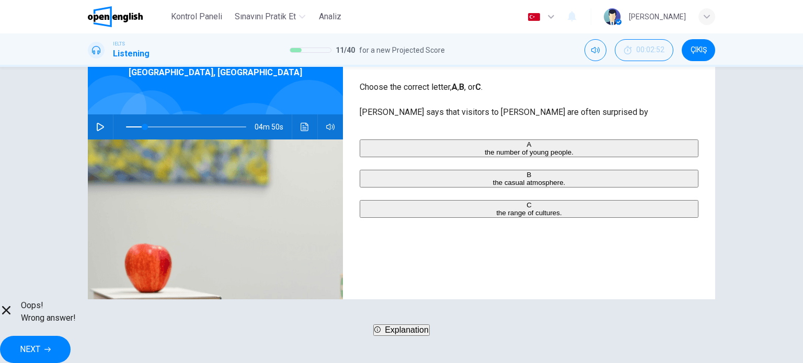
click at [101, 127] on icon "button" at bounding box center [100, 127] width 8 height 8
click at [98, 123] on icon "button" at bounding box center [100, 127] width 8 height 8
click at [129, 126] on span at bounding box center [142, 126] width 32 height 1
click at [100, 124] on icon "button" at bounding box center [100, 127] width 8 height 8
click at [104, 123] on button "button" at bounding box center [100, 126] width 17 height 25
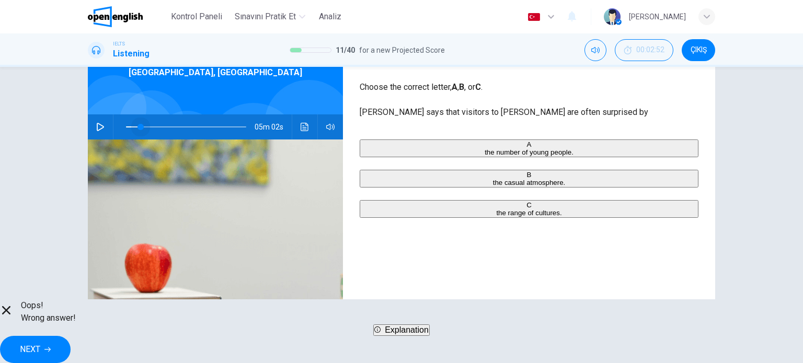
type input "*"
drag, startPoint x: 146, startPoint y: 127, endPoint x: 125, endPoint y: 132, distance: 21.4
click at [125, 130] on span at bounding box center [128, 127] width 6 height 6
click at [296, 126] on button "Ses transkripsiyonunu görmek için tıklayın" at bounding box center [304, 126] width 17 height 25
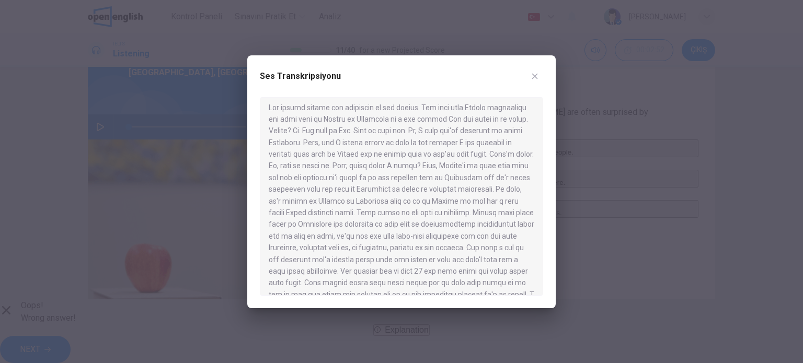
scroll to position [0, 0]
drag, startPoint x: 259, startPoint y: 96, endPoint x: 540, endPoint y: 300, distance: 347.9
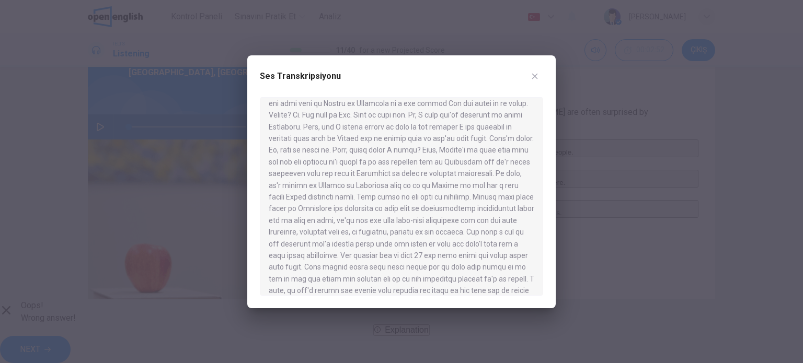
drag, startPoint x: 263, startPoint y: 96, endPoint x: 538, endPoint y: 302, distance: 343.7
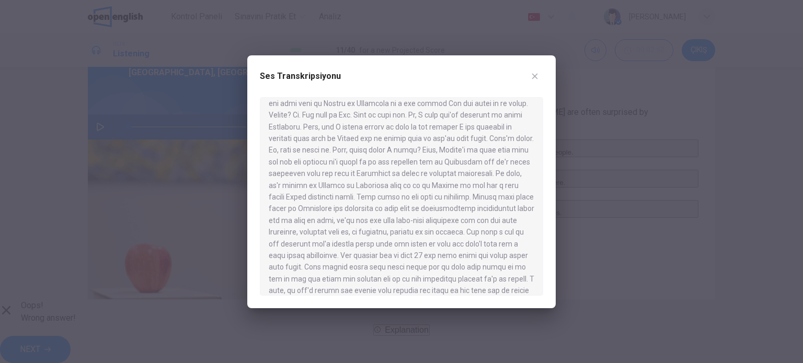
drag, startPoint x: 478, startPoint y: 244, endPoint x: 389, endPoint y: 246, distance: 88.9
drag, startPoint x: 479, startPoint y: 231, endPoint x: 558, endPoint y: 231, distance: 78.9
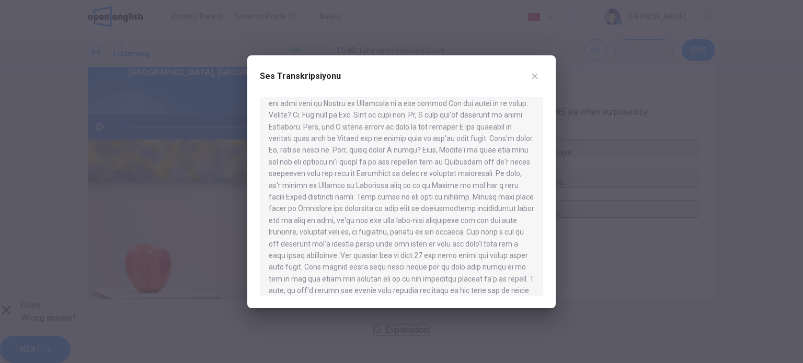
drag, startPoint x: 255, startPoint y: 95, endPoint x: 536, endPoint y: 300, distance: 348.4
drag, startPoint x: 643, startPoint y: 105, endPoint x: 639, endPoint y: 154, distance: 49.3
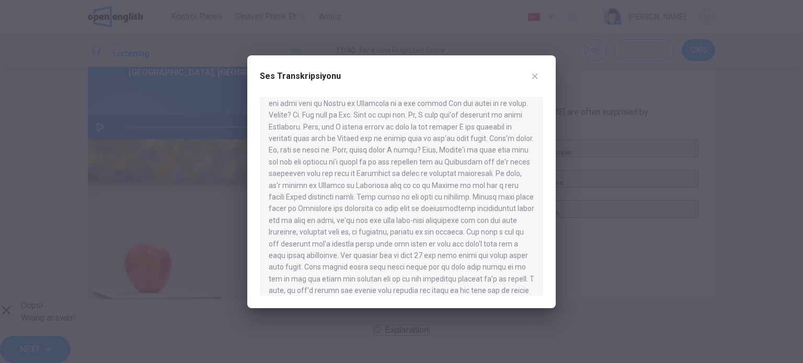
drag, startPoint x: 260, startPoint y: 97, endPoint x: 536, endPoint y: 299, distance: 342.4
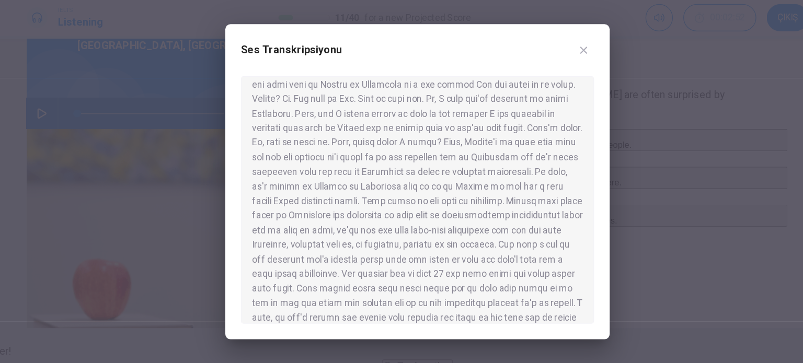
drag, startPoint x: 264, startPoint y: 97, endPoint x: 536, endPoint y: 301, distance: 340.3
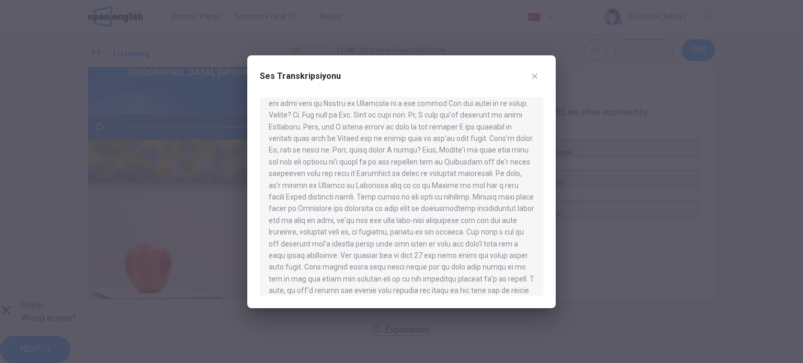
drag, startPoint x: 259, startPoint y: 94, endPoint x: 549, endPoint y: 303, distance: 357.0
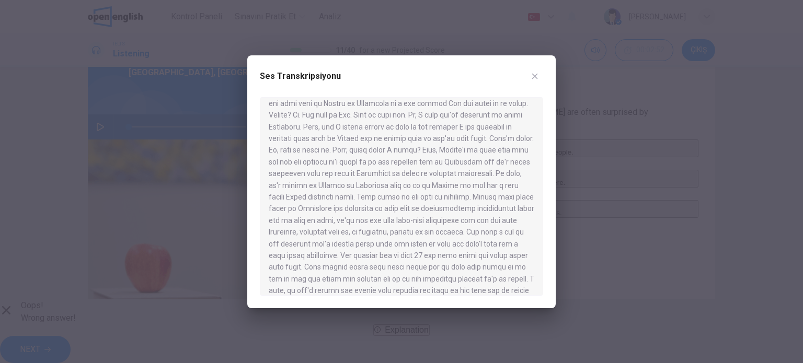
drag, startPoint x: 257, startPoint y: 91, endPoint x: 538, endPoint y: 302, distance: 351.1
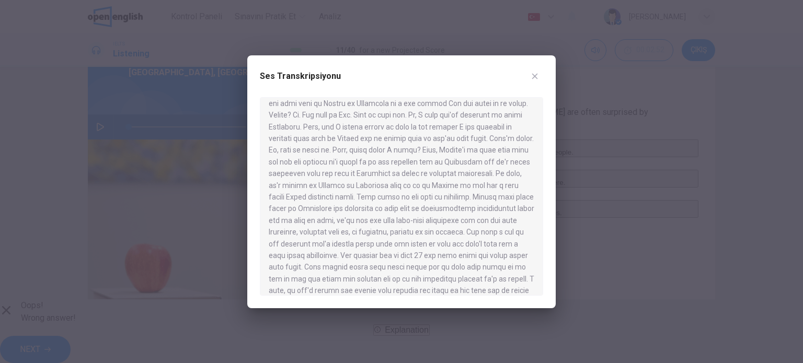
drag, startPoint x: 654, startPoint y: 95, endPoint x: 608, endPoint y: 62, distance: 56.5
click at [608, 62] on body "Bu site, Gizlilik Politikamızda açıklandığı gibi çerezler kullanmaktadır. Çerez…" at bounding box center [401, 181] width 803 height 363
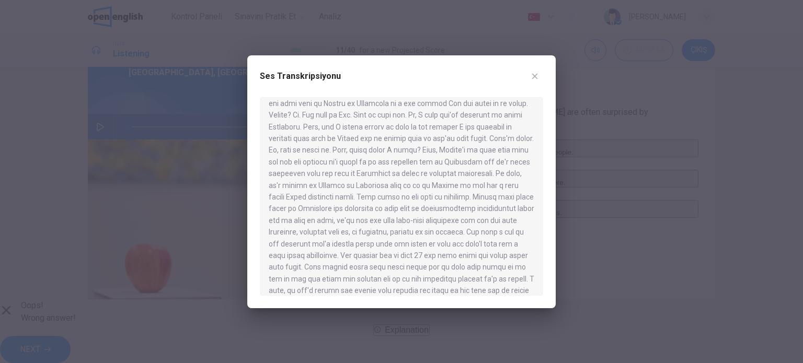
click at [475, 171] on div at bounding box center [401, 196] width 283 height 199
drag, startPoint x: 475, startPoint y: 171, endPoint x: 450, endPoint y: 166, distance: 25.6
click at [450, 166] on div at bounding box center [401, 196] width 283 height 199
drag, startPoint x: 249, startPoint y: 90, endPoint x: 548, endPoint y: 300, distance: 366.0
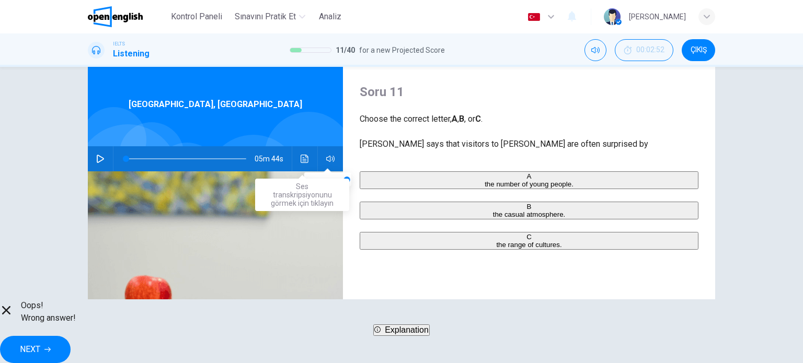
click at [305, 160] on icon "Ses transkripsiyonunu görmek için tıklayın" at bounding box center [304, 159] width 8 height 8
click at [297, 166] on button "Ses transkripsiyonunu görmek için tıklayın" at bounding box center [304, 158] width 17 height 25
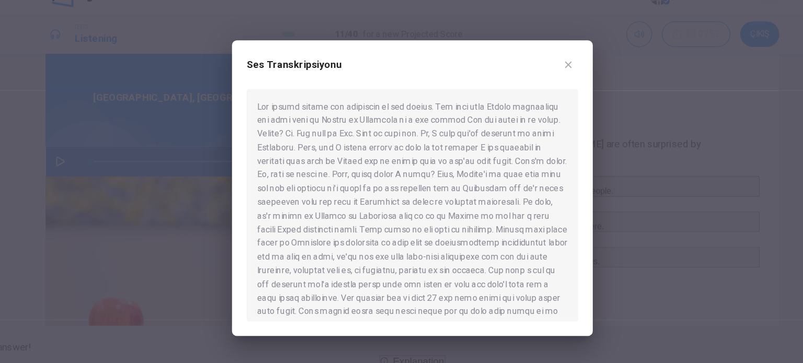
click at [520, 177] on div at bounding box center [401, 196] width 283 height 199
click at [527, 172] on div at bounding box center [401, 196] width 283 height 199
click at [501, 106] on div at bounding box center [401, 196] width 283 height 199
click at [436, 199] on div at bounding box center [401, 196] width 283 height 199
click at [465, 243] on div at bounding box center [401, 196] width 283 height 199
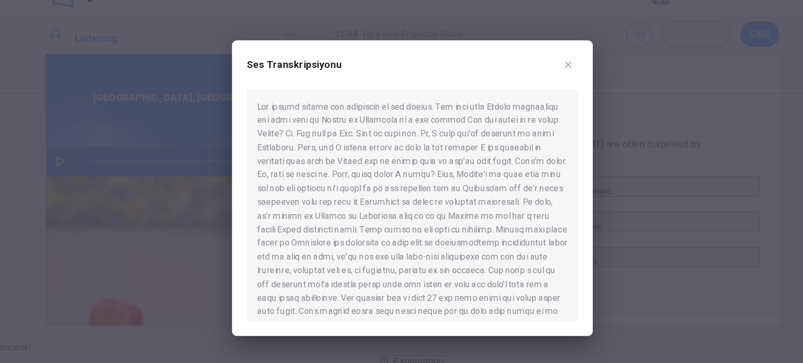
click at [478, 217] on div at bounding box center [401, 196] width 283 height 199
click at [477, 237] on div at bounding box center [401, 196] width 283 height 199
drag, startPoint x: 497, startPoint y: 193, endPoint x: 504, endPoint y: 194, distance: 6.8
click at [504, 194] on div at bounding box center [401, 196] width 283 height 199
click at [463, 189] on div at bounding box center [401, 196] width 283 height 199
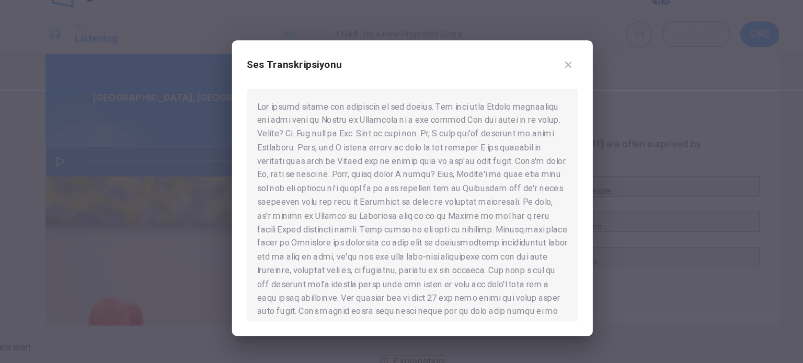
click at [448, 230] on div at bounding box center [401, 196] width 283 height 199
click at [431, 177] on div at bounding box center [401, 196] width 283 height 199
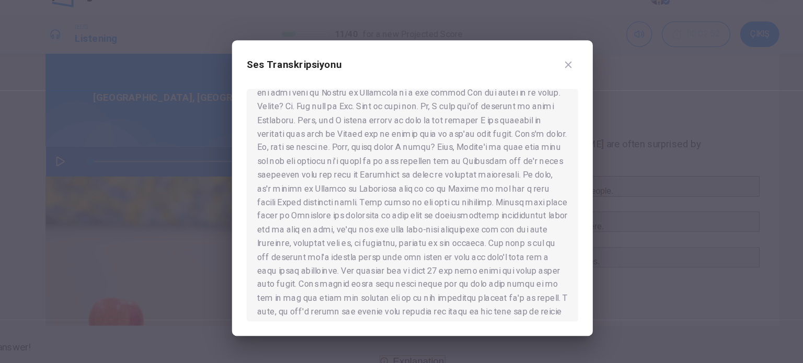
scroll to position [23, 0]
click at [489, 194] on div at bounding box center [401, 196] width 283 height 199
click at [442, 205] on div at bounding box center [401, 196] width 283 height 199
click at [439, 209] on div at bounding box center [401, 196] width 283 height 199
click at [457, 230] on div at bounding box center [401, 196] width 283 height 199
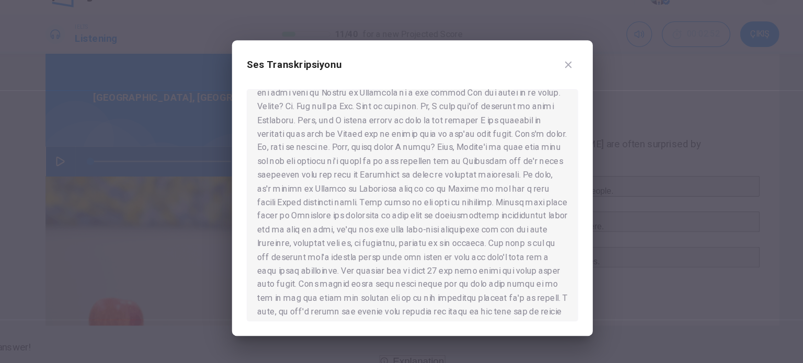
click at [403, 203] on div at bounding box center [401, 196] width 283 height 199
click at [531, 80] on button "button" at bounding box center [534, 76] width 17 height 17
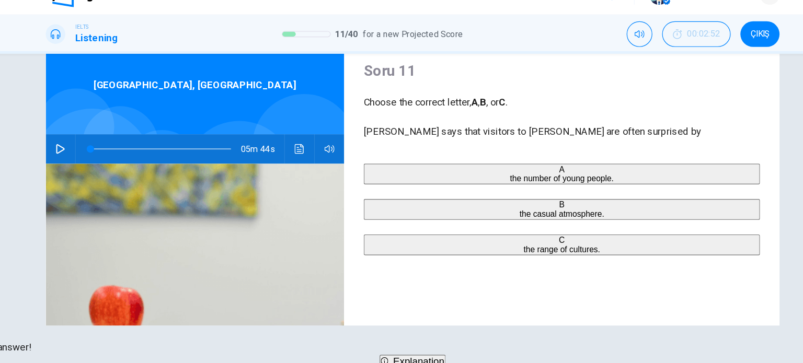
scroll to position [25, 0]
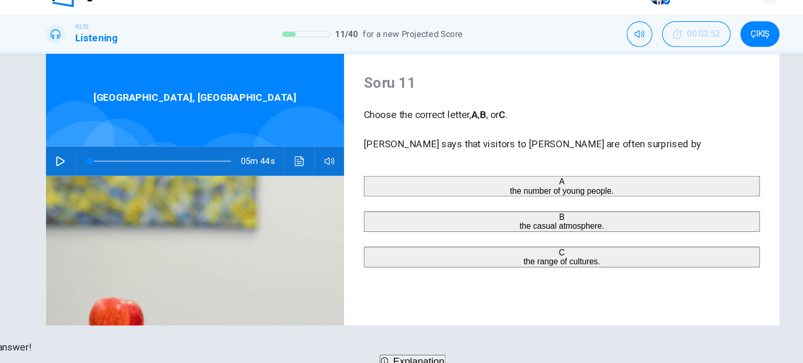
click at [92, 161] on button "button" at bounding box center [100, 158] width 17 height 25
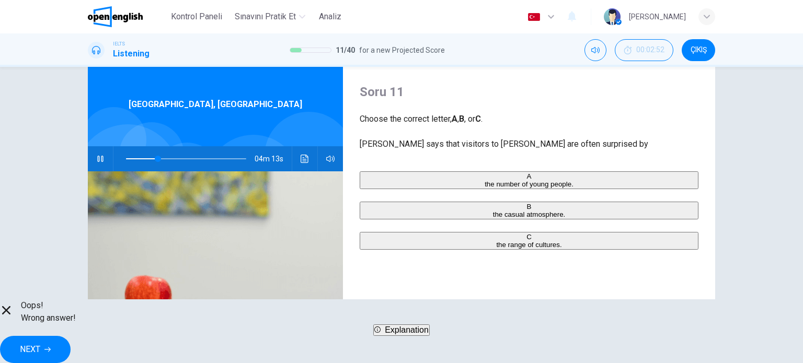
click at [98, 158] on icon "button" at bounding box center [100, 159] width 8 height 8
click at [149, 158] on span at bounding box center [152, 159] width 6 height 6
click at [71, 350] on button "NEXT" at bounding box center [35, 349] width 71 height 27
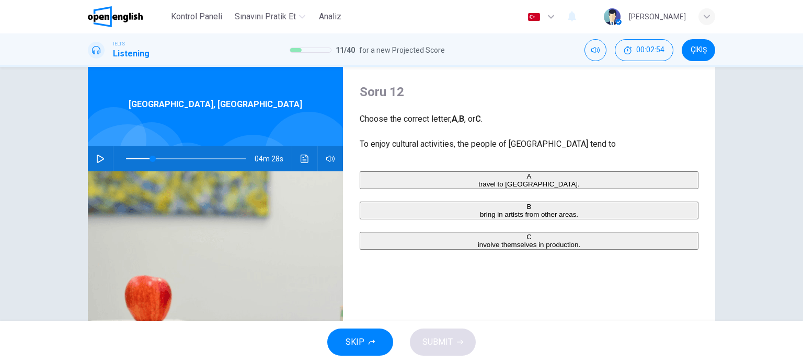
click at [98, 158] on icon "button" at bounding box center [100, 159] width 8 height 8
click at [161, 160] on span at bounding box center [186, 159] width 120 height 15
click at [160, 158] on span at bounding box center [163, 159] width 6 height 6
click at [155, 158] on span at bounding box center [158, 159] width 6 height 6
click at [101, 160] on icon "button" at bounding box center [100, 159] width 8 height 8
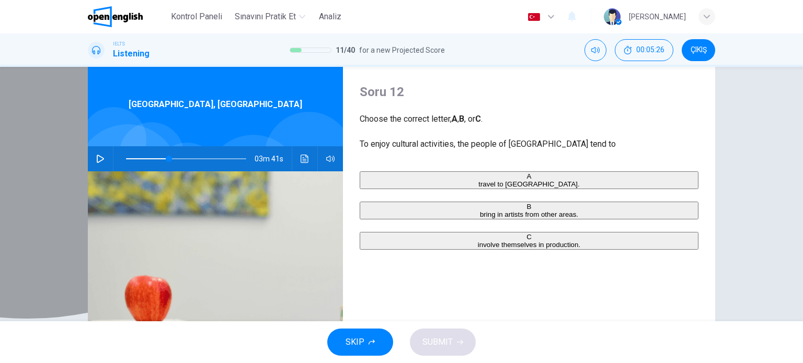
click at [478, 249] on span "involve themselves in production." at bounding box center [529, 245] width 102 height 8
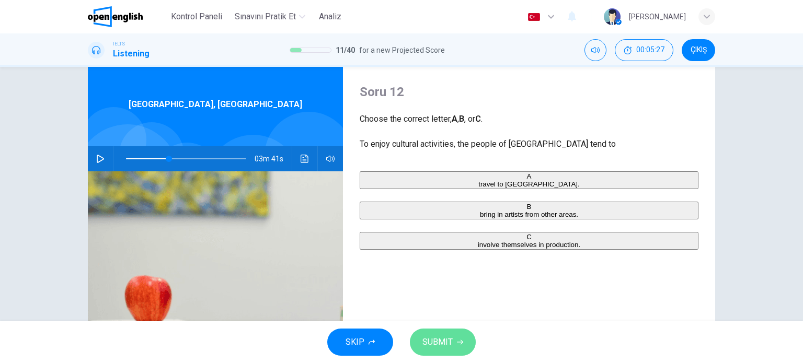
click at [435, 336] on span "SUBMIT" at bounding box center [437, 342] width 30 height 15
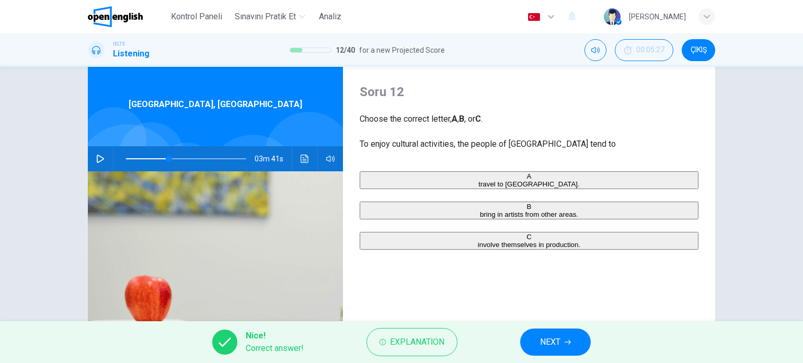
click at [435, 336] on span "Explanation" at bounding box center [417, 342] width 54 height 15
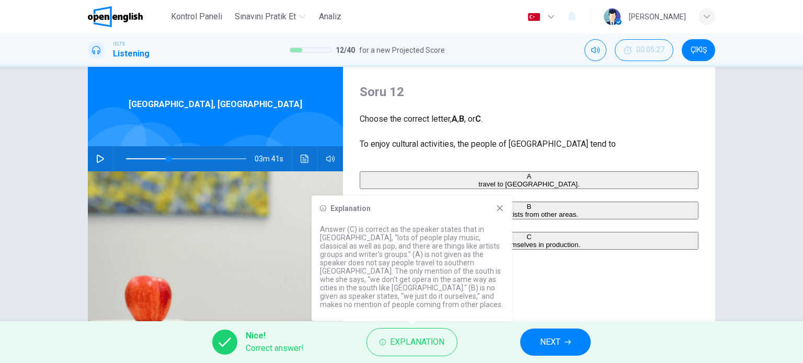
click at [501, 213] on icon at bounding box center [499, 208] width 8 height 8
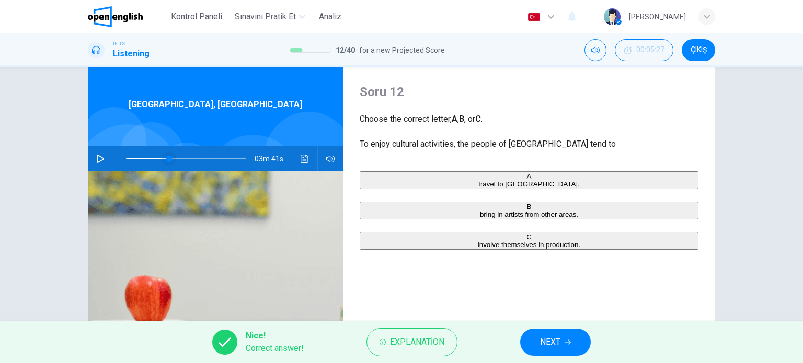
click at [166, 159] on span at bounding box center [169, 159] width 6 height 6
click at [154, 159] on span at bounding box center [157, 159] width 6 height 6
click at [102, 159] on button "button" at bounding box center [100, 158] width 17 height 25
click at [147, 160] on span at bounding box center [150, 159] width 6 height 6
click at [149, 158] on span at bounding box center [151, 159] width 6 height 6
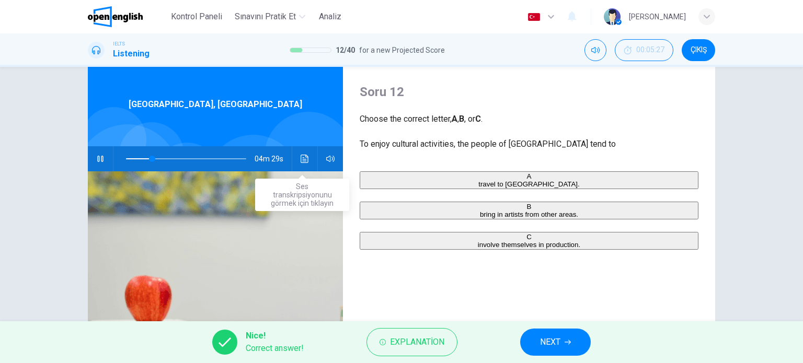
click at [300, 163] on icon "Ses transkripsiyonunu görmek için tıklayın" at bounding box center [304, 159] width 8 height 8
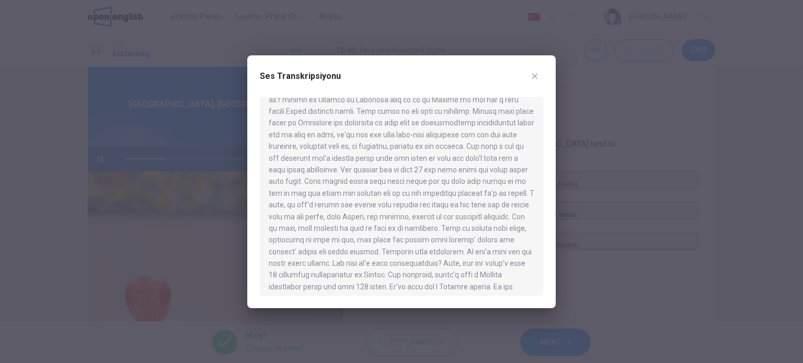
scroll to position [108, 0]
click at [533, 77] on icon "button" at bounding box center [535, 76] width 6 height 6
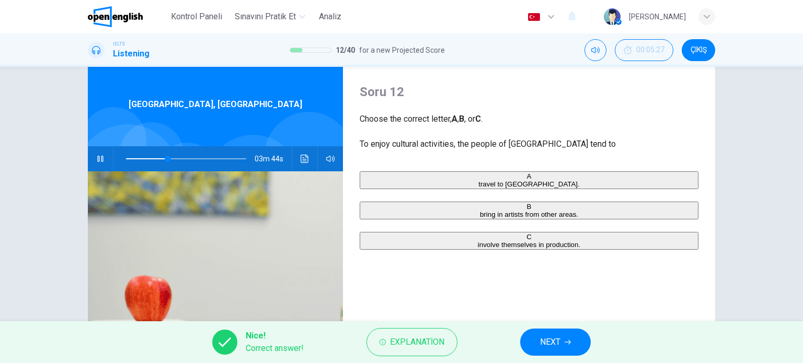
click at [105, 164] on button "button" at bounding box center [100, 158] width 17 height 25
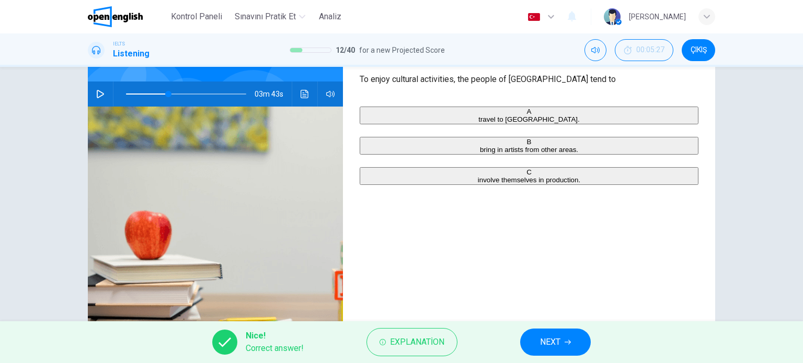
scroll to position [95, 0]
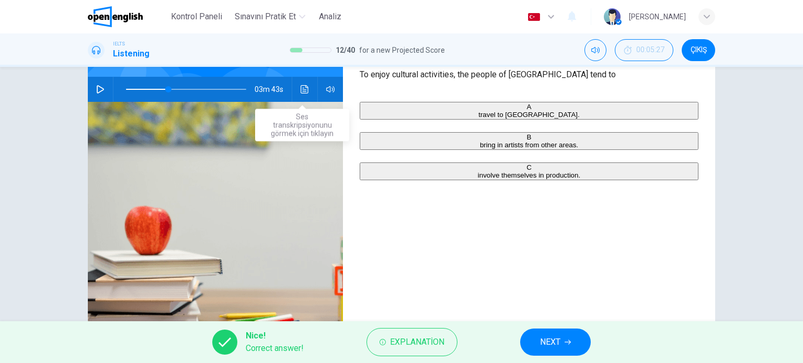
click at [303, 92] on icon "Ses transkripsiyonunu görmek için tıklayın" at bounding box center [304, 89] width 8 height 8
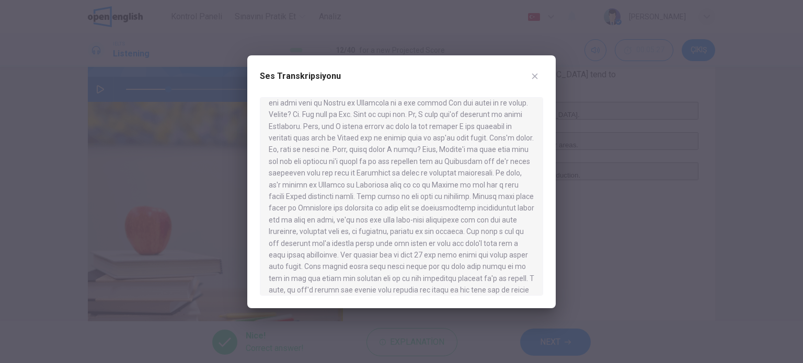
scroll to position [26, 0]
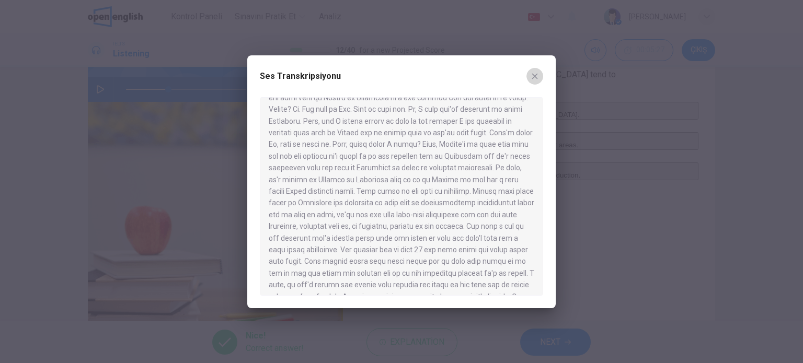
click at [539, 79] on button "button" at bounding box center [534, 76] width 17 height 17
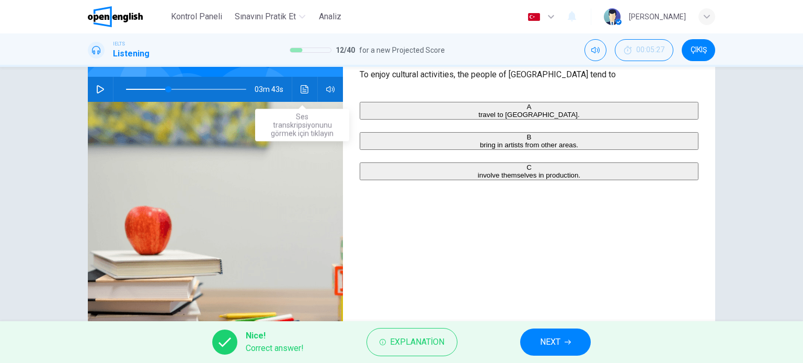
click at [305, 94] on button "Ses transkripsiyonunu görmek için tıklayın" at bounding box center [304, 89] width 17 height 25
type input "**"
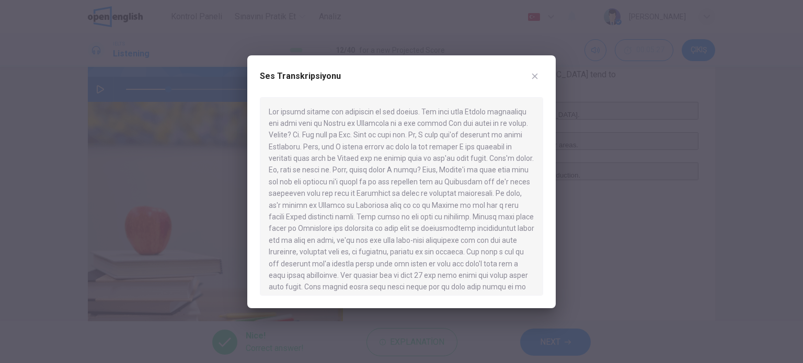
scroll to position [69, 0]
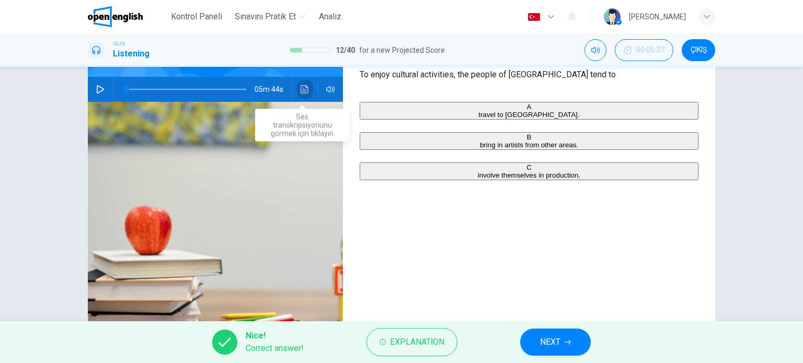
click at [306, 95] on button "Ses transkripsiyonunu görmek için tıklayın" at bounding box center [304, 89] width 17 height 25
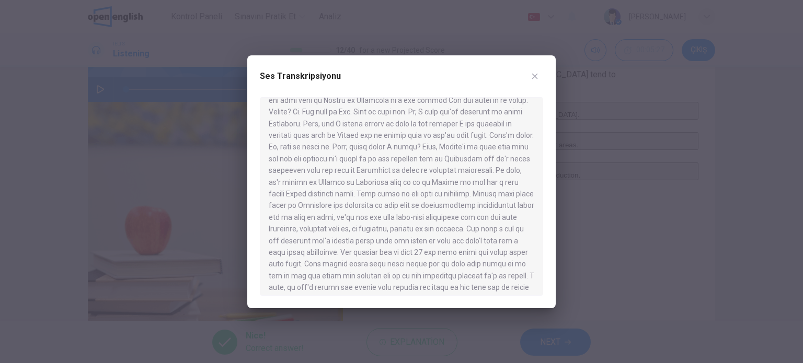
scroll to position [23, 0]
click at [413, 245] on div at bounding box center [401, 196] width 283 height 199
click at [400, 226] on div at bounding box center [401, 196] width 283 height 199
click at [469, 212] on div at bounding box center [401, 196] width 283 height 199
click at [385, 142] on div at bounding box center [401, 196] width 283 height 199
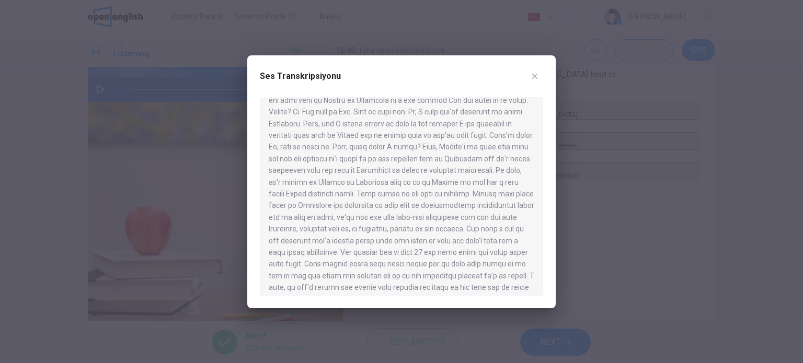
click at [374, 189] on div at bounding box center [401, 196] width 283 height 199
click at [391, 138] on div at bounding box center [401, 196] width 283 height 199
click at [395, 164] on div at bounding box center [401, 196] width 283 height 199
click at [452, 188] on div at bounding box center [401, 196] width 283 height 199
click at [392, 208] on div at bounding box center [401, 196] width 283 height 199
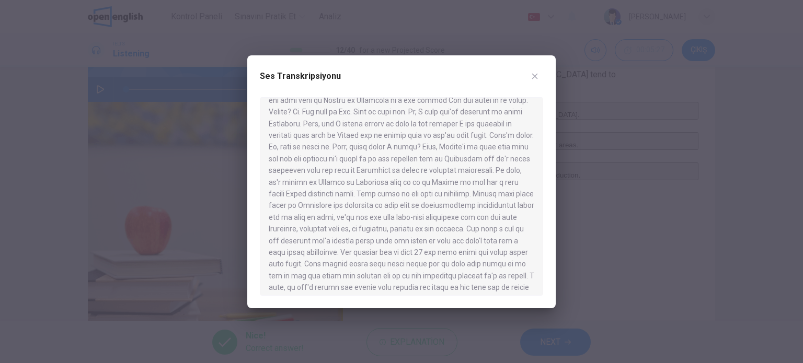
click at [392, 208] on div at bounding box center [401, 196] width 283 height 199
click at [496, 243] on div at bounding box center [401, 196] width 283 height 199
click at [439, 219] on div at bounding box center [401, 196] width 283 height 199
click at [355, 213] on div at bounding box center [401, 196] width 283 height 199
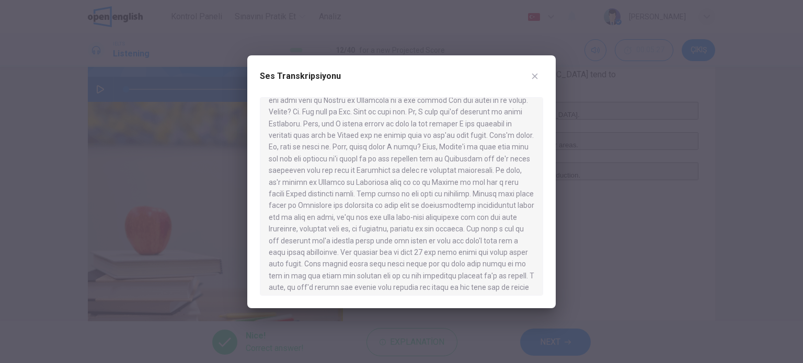
click at [364, 211] on div at bounding box center [401, 196] width 283 height 199
click at [533, 74] on icon "button" at bounding box center [534, 76] width 8 height 8
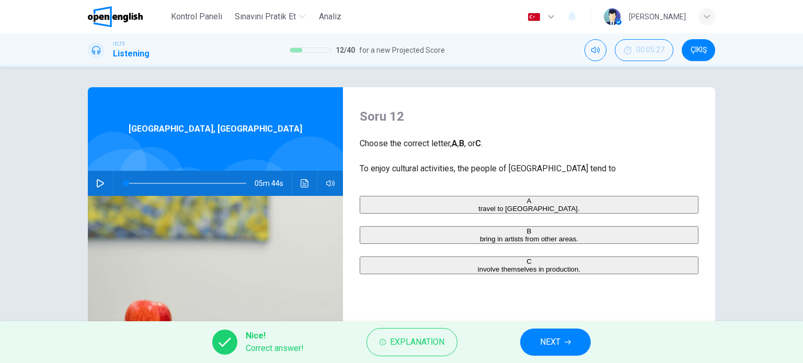
scroll to position [0, 0]
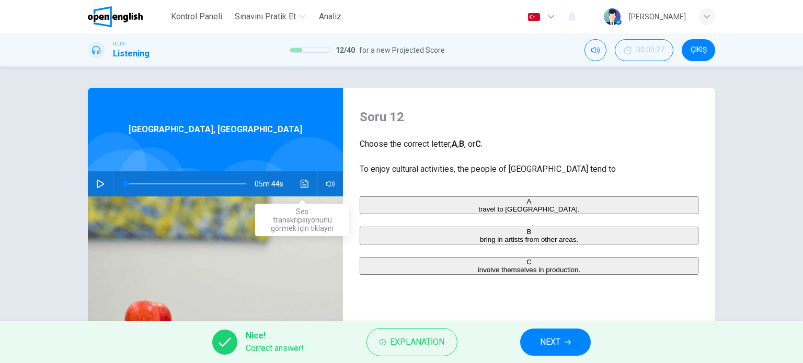
click at [307, 181] on button "Ses transkripsiyonunu görmek için tıklayın" at bounding box center [304, 183] width 17 height 25
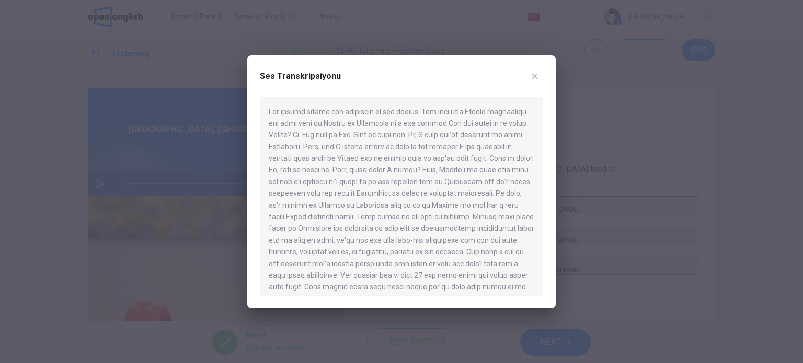
click at [514, 194] on div at bounding box center [401, 196] width 283 height 199
click at [479, 192] on div at bounding box center [401, 196] width 283 height 199
drag, startPoint x: 306, startPoint y: 153, endPoint x: 335, endPoint y: 156, distance: 29.9
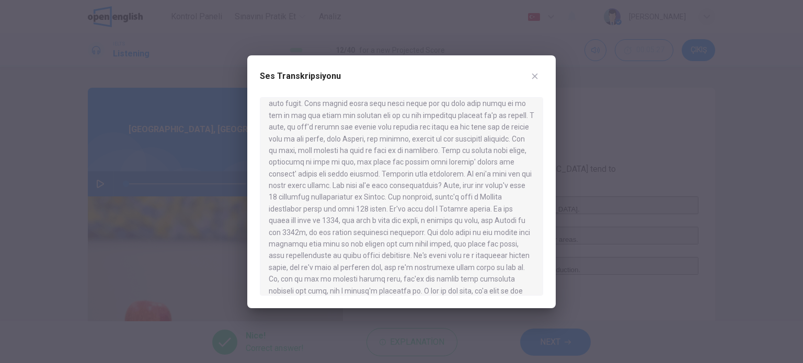
click at [335, 156] on div at bounding box center [401, 196] width 283 height 199
click at [536, 76] on icon "button" at bounding box center [534, 76] width 8 height 8
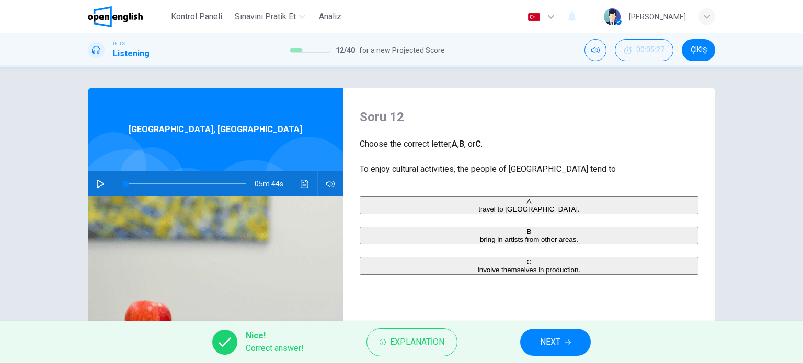
click at [106, 181] on div "05m 44s" at bounding box center [215, 183] width 255 height 25
click at [99, 182] on icon "button" at bounding box center [100, 184] width 8 height 8
click at [134, 182] on span at bounding box center [186, 184] width 120 height 15
click at [140, 182] on span at bounding box center [137, 184] width 6 height 6
click at [148, 183] on span at bounding box center [145, 184] width 6 height 6
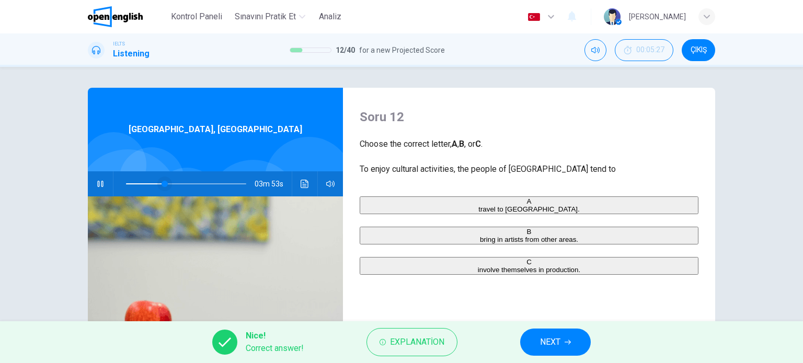
click at [161, 185] on span at bounding box center [164, 184] width 6 height 6
click at [100, 184] on icon "button" at bounding box center [100, 184] width 8 height 8
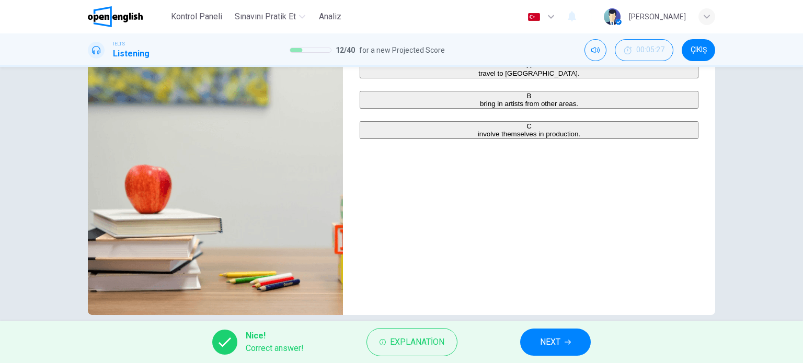
scroll to position [139, 0]
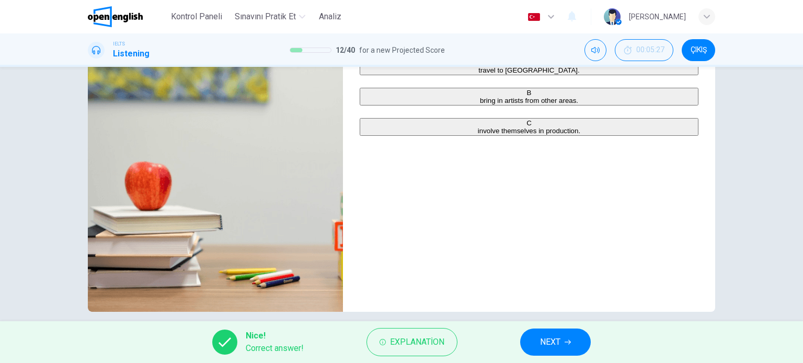
click at [546, 335] on span "NEXT" at bounding box center [550, 342] width 20 height 15
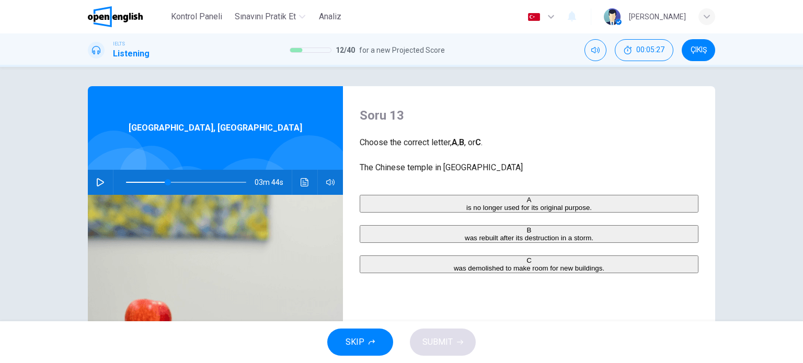
scroll to position [0, 0]
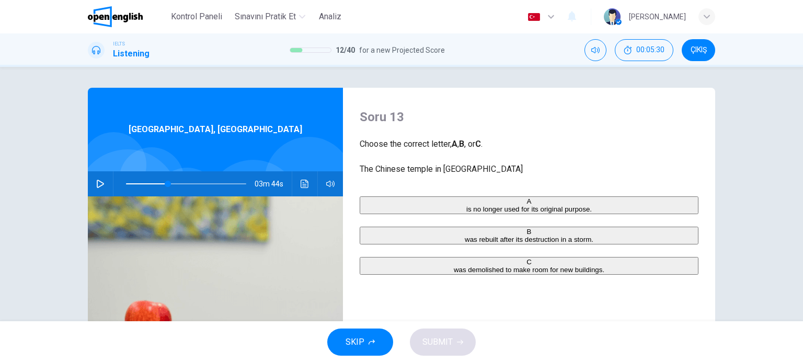
click at [98, 185] on icon "button" at bounding box center [100, 184] width 7 height 8
click at [96, 189] on button "button" at bounding box center [100, 183] width 17 height 25
click at [465, 243] on span "was rebuilt after its destruction in a storm." at bounding box center [529, 240] width 129 height 8
click at [462, 332] on button "SUBMIT" at bounding box center [443, 342] width 66 height 27
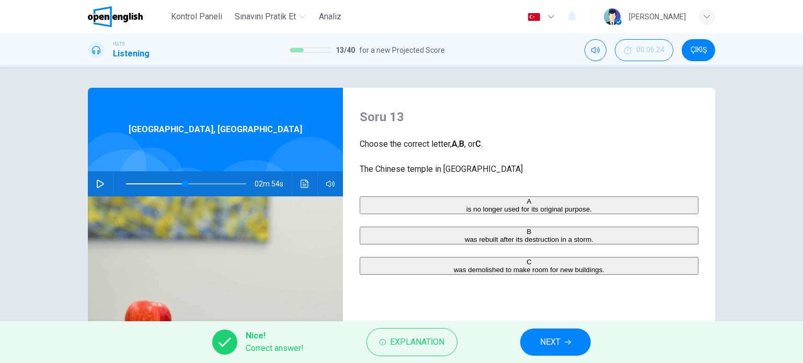
click at [169, 185] on span at bounding box center [186, 184] width 120 height 15
click at [296, 182] on button "Ses transkripsiyonunu görmek için tıklayın" at bounding box center [304, 183] width 17 height 25
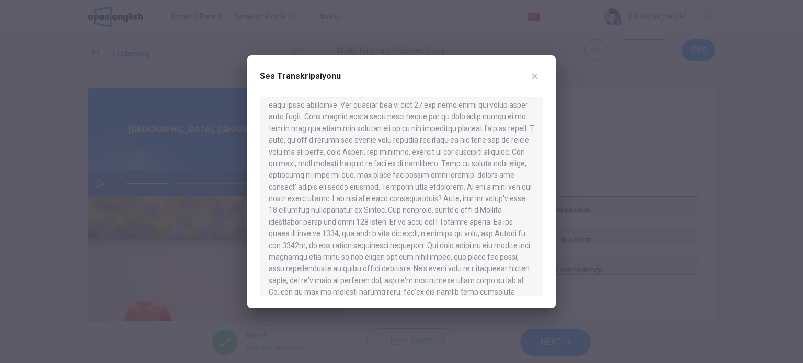
scroll to position [172, 0]
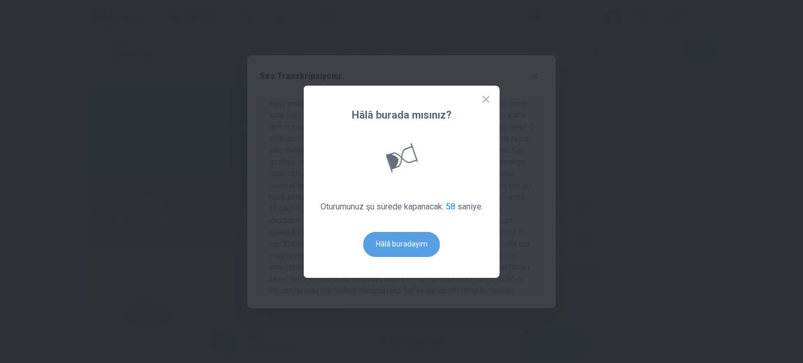
click at [403, 255] on button "Hâlâ buradayım" at bounding box center [401, 244] width 77 height 25
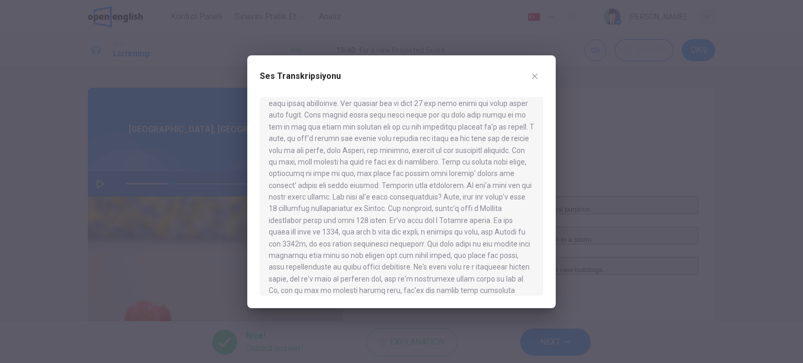
click at [408, 213] on div at bounding box center [401, 196] width 283 height 199
click at [528, 72] on button "button" at bounding box center [534, 76] width 17 height 17
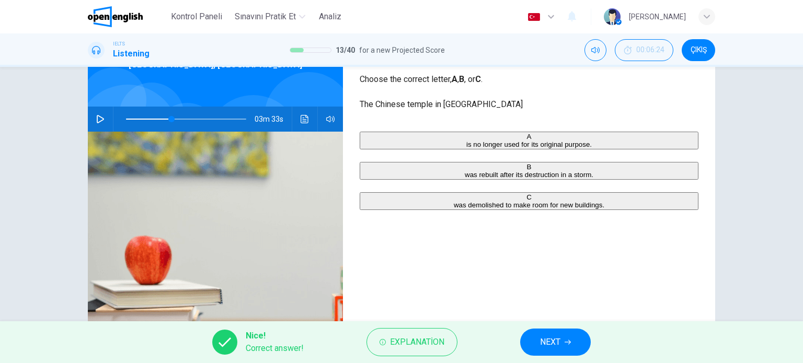
scroll to position [69, 0]
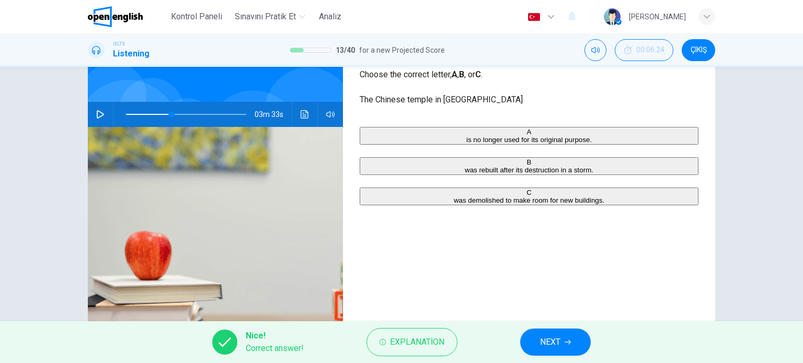
click at [105, 117] on button "button" at bounding box center [100, 114] width 17 height 25
click at [96, 119] on button "button" at bounding box center [100, 114] width 17 height 25
click at [549, 342] on span "NEXT" at bounding box center [550, 342] width 20 height 15
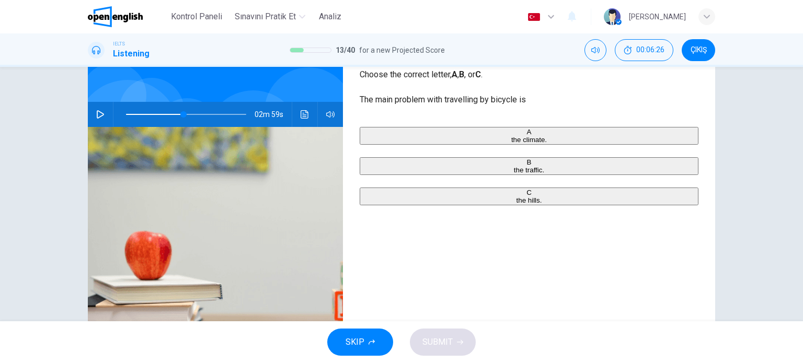
click at [97, 113] on icon "button" at bounding box center [100, 114] width 7 height 8
click at [100, 112] on icon "button" at bounding box center [100, 114] width 8 height 8
click at [170, 112] on span at bounding box center [186, 114] width 120 height 15
click at [103, 112] on button "button" at bounding box center [100, 114] width 17 height 25
click at [182, 114] on span at bounding box center [185, 114] width 6 height 6
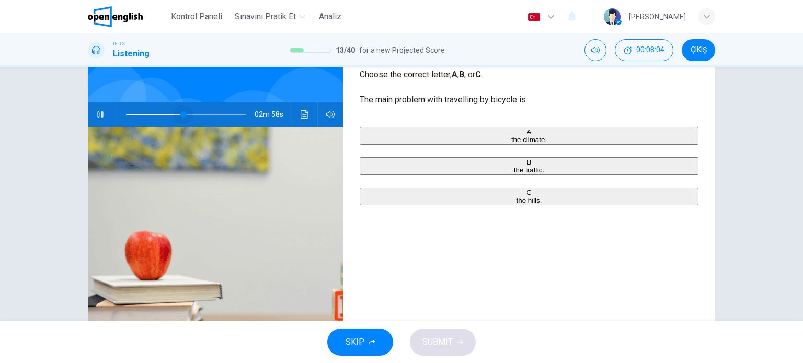
click at [181, 114] on span at bounding box center [183, 114] width 6 height 6
click at [184, 114] on span at bounding box center [187, 114] width 6 height 6
click at [99, 113] on icon "button" at bounding box center [100, 114] width 8 height 8
click at [298, 108] on button "Ses transkripsiyonunu görmek için tıklayın" at bounding box center [304, 114] width 17 height 25
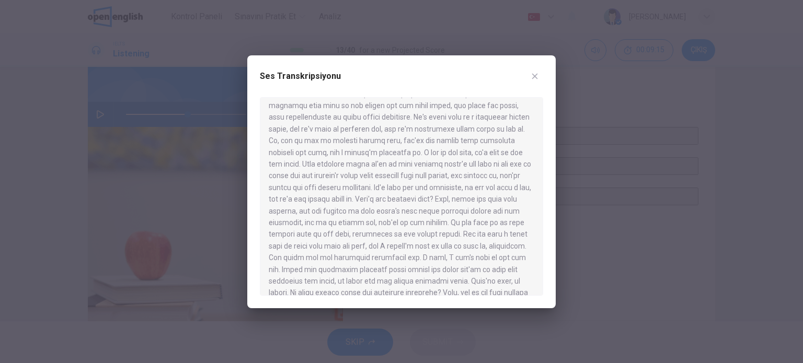
scroll to position [323, 0]
click at [529, 74] on button "button" at bounding box center [534, 76] width 17 height 17
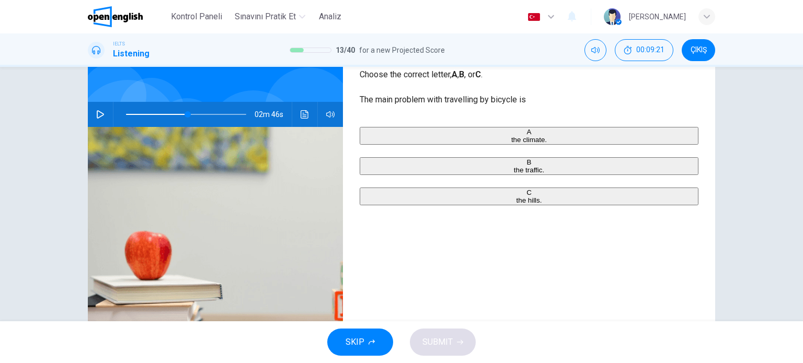
click at [96, 113] on icon "button" at bounding box center [100, 114] width 8 height 8
click at [103, 116] on button "button" at bounding box center [100, 114] width 17 height 25
click at [511, 136] on span "the climate." at bounding box center [529, 140] width 36 height 8
click at [428, 340] on span "SUBMIT" at bounding box center [437, 342] width 30 height 15
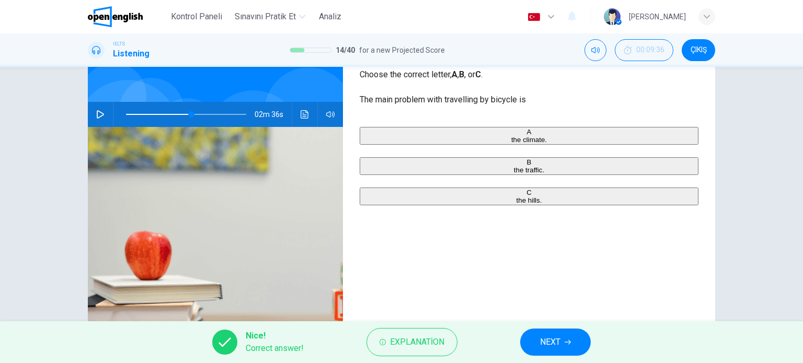
click at [101, 114] on icon "button" at bounding box center [100, 114] width 8 height 8
click at [554, 333] on button "NEXT" at bounding box center [555, 342] width 71 height 27
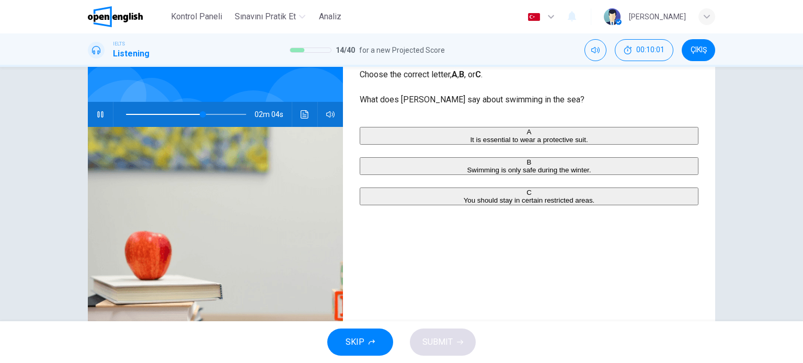
click at [467, 174] on span "Swimming is only safe during the winter." at bounding box center [529, 170] width 124 height 8
click at [101, 118] on icon "button" at bounding box center [100, 114] width 8 height 8
click at [441, 329] on button "SUBMIT" at bounding box center [443, 342] width 66 height 27
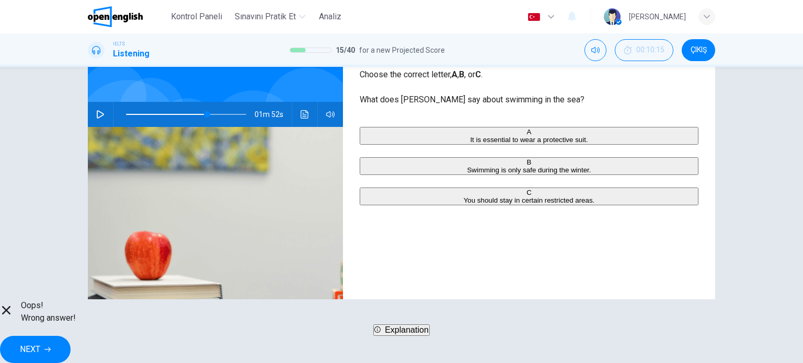
click at [190, 114] on span at bounding box center [186, 114] width 120 height 15
click at [101, 115] on icon "button" at bounding box center [100, 114] width 8 height 8
click at [192, 114] on span at bounding box center [186, 114] width 120 height 15
click at [188, 117] on span at bounding box center [186, 114] width 120 height 15
click at [188, 117] on span at bounding box center [191, 114] width 6 height 6
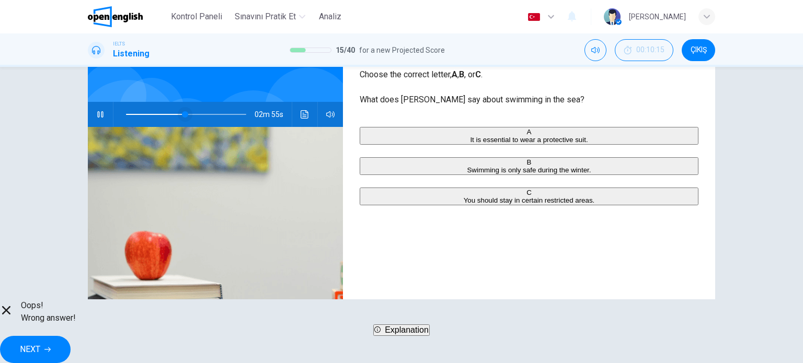
click at [185, 116] on span at bounding box center [185, 114] width 6 height 6
click at [301, 117] on icon "Ses transkripsiyonunu görmek için tıklayın" at bounding box center [304, 114] width 8 height 8
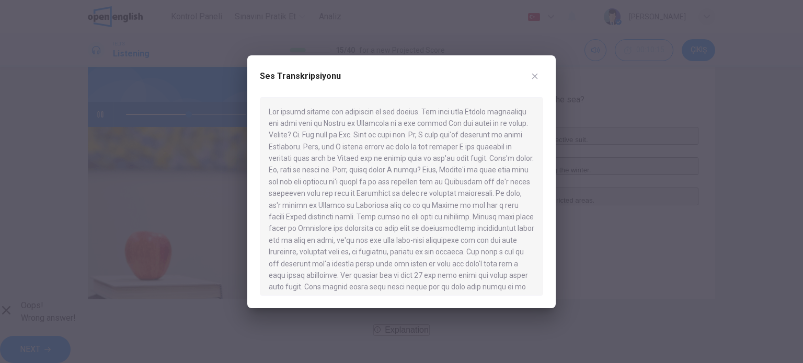
click at [112, 119] on div at bounding box center [401, 181] width 803 height 363
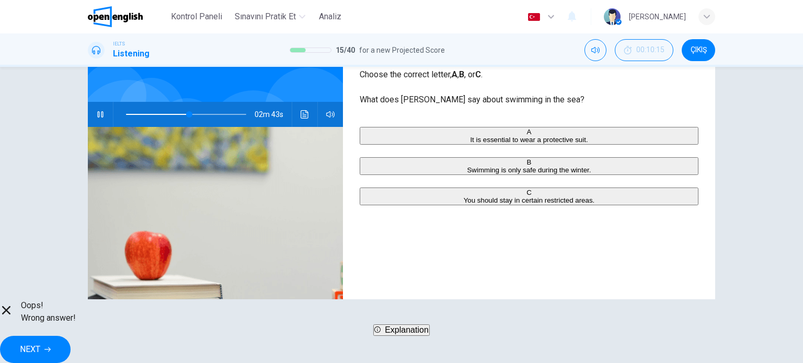
click at [102, 115] on button "button" at bounding box center [100, 114] width 17 height 25
click at [309, 113] on button "Ses transkripsiyonunu görmek için tıklayın" at bounding box center [304, 114] width 17 height 25
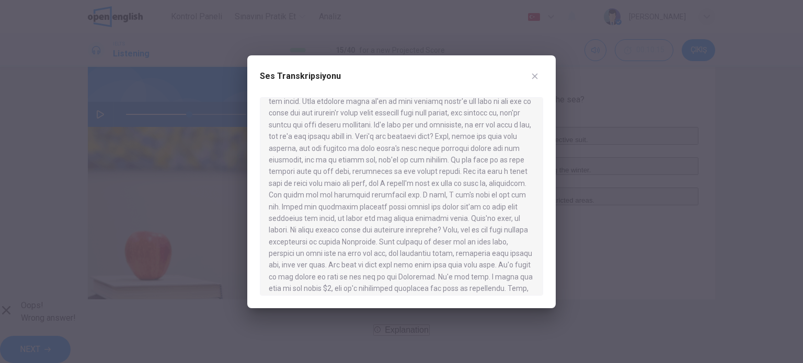
scroll to position [382, 0]
click at [530, 79] on icon "button" at bounding box center [534, 76] width 8 height 8
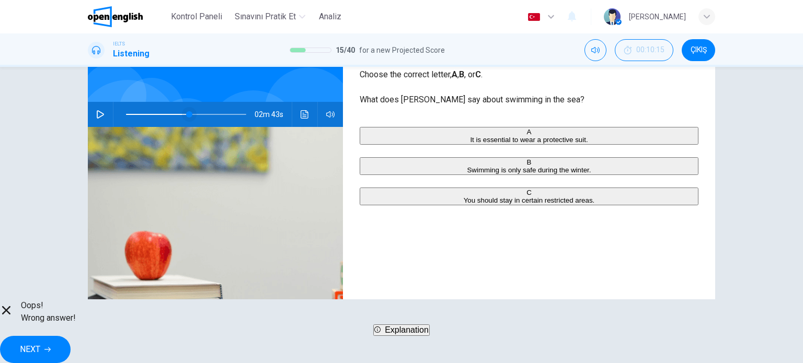
click at [186, 118] on span at bounding box center [189, 114] width 6 height 6
click at [102, 110] on button "button" at bounding box center [100, 114] width 17 height 25
click at [189, 112] on span at bounding box center [187, 114] width 6 height 6
click at [98, 114] on icon "button" at bounding box center [100, 114] width 8 height 8
click at [51, 346] on icon "button" at bounding box center [47, 349] width 6 height 6
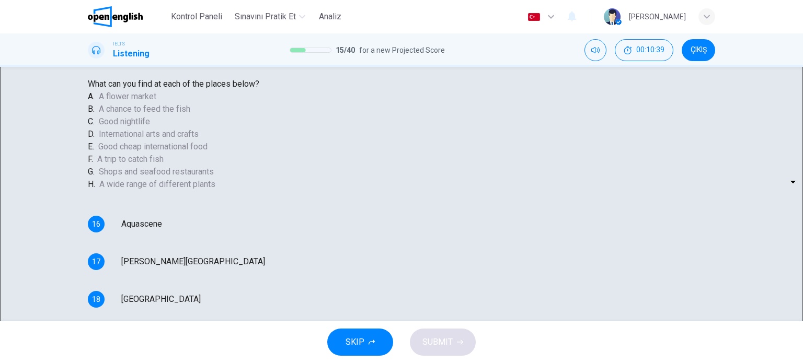
scroll to position [69, 0]
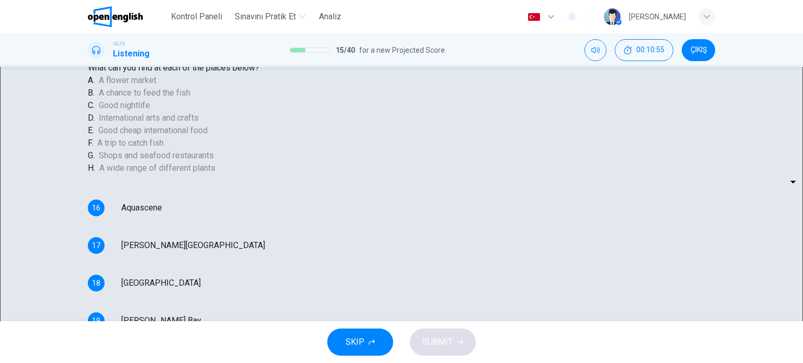
scroll to position [80, 0]
click at [162, 220] on div "​ ​ Aquascene" at bounding box center [137, 207] width 49 height 25
click at [438, 263] on body "Bu site, Gizlilik Politikamızda açıklandığı gibi çerezler kullanmaktadır. Çerez…" at bounding box center [401, 181] width 803 height 363
type input "**"
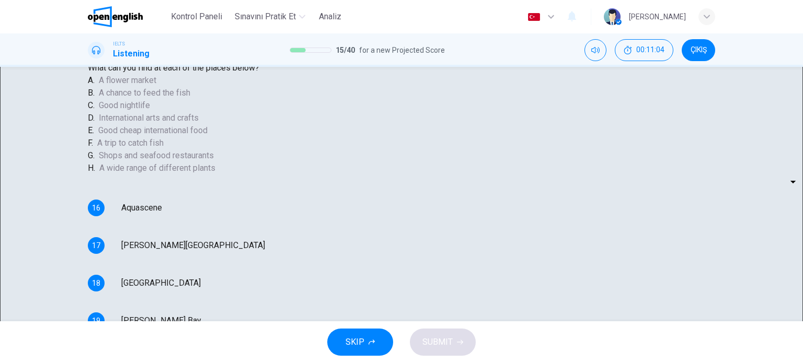
type input "*"
click at [434, 293] on body "Bu site, Gizlilik Politikamızda açıklandığı gibi çerezler kullanmaktadır. Çerez…" at bounding box center [401, 181] width 803 height 363
type input "**"
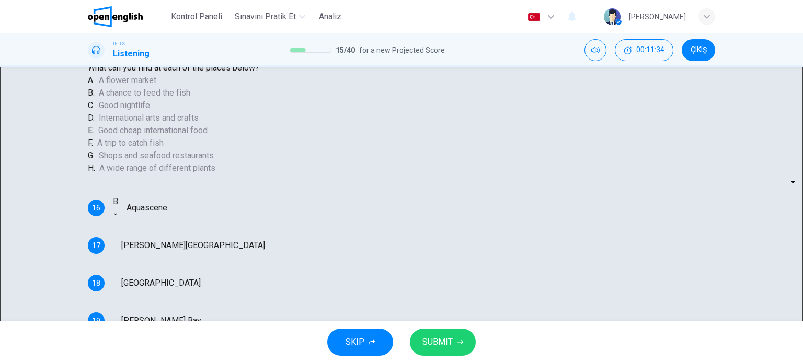
type input "*"
click at [431, 302] on body "Bu site, Gizlilik Politikamızda açıklandığı gibi çerezler kullanmaktadır. Çerez…" at bounding box center [401, 181] width 803 height 363
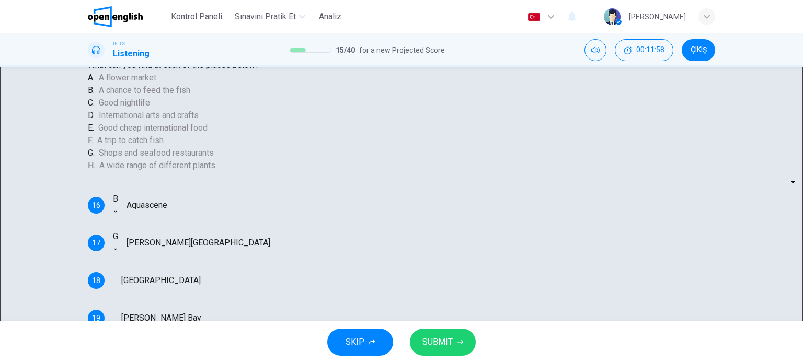
type input "**"
type input "*"
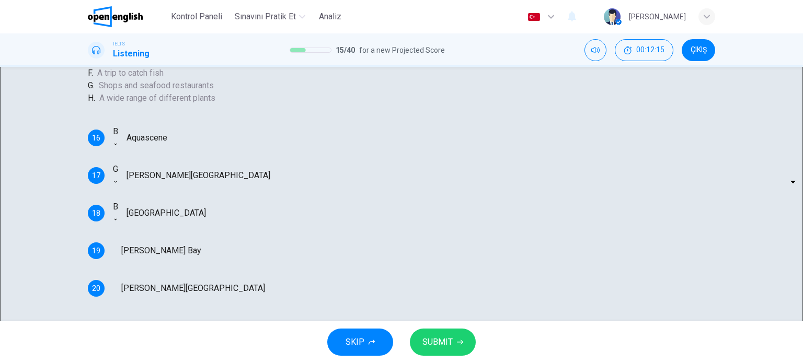
scroll to position [69, 0]
click at [422, 288] on body "Bu site, Gizlilik Politikamızda açıklandığı gibi çerezler kullanmaktadır. Çerez…" at bounding box center [401, 181] width 803 height 363
type input "**"
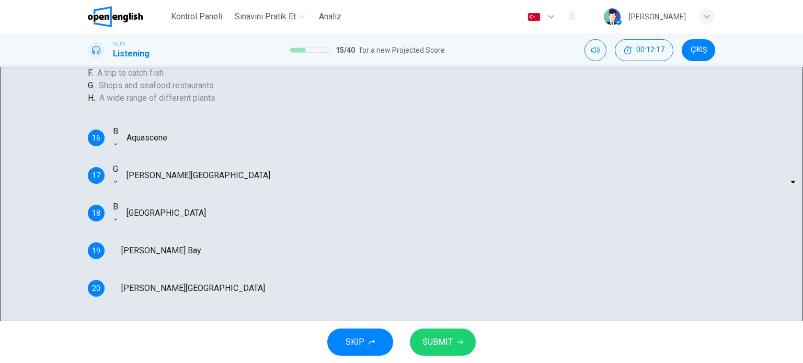
type input "*"
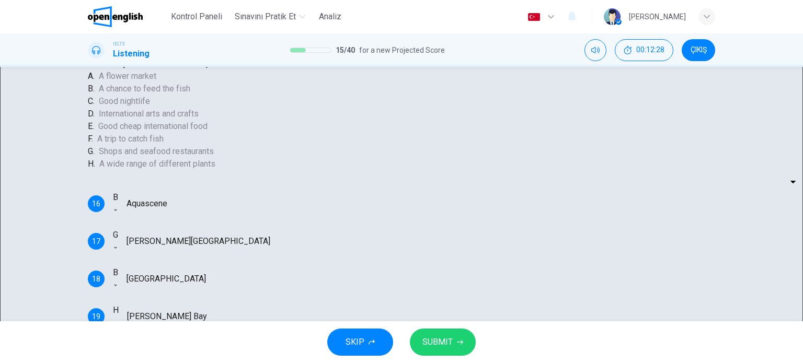
scroll to position [80, 0]
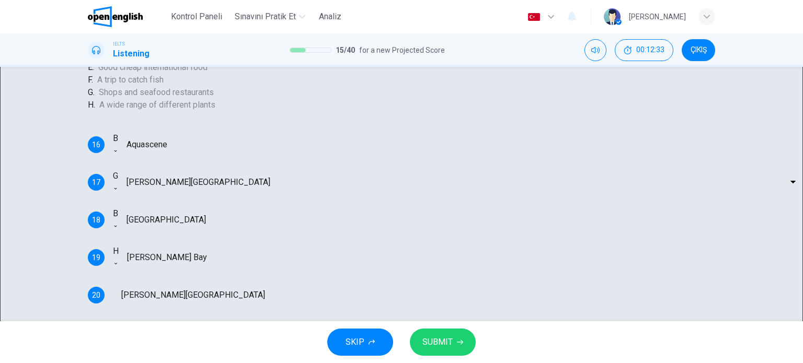
scroll to position [150, 0]
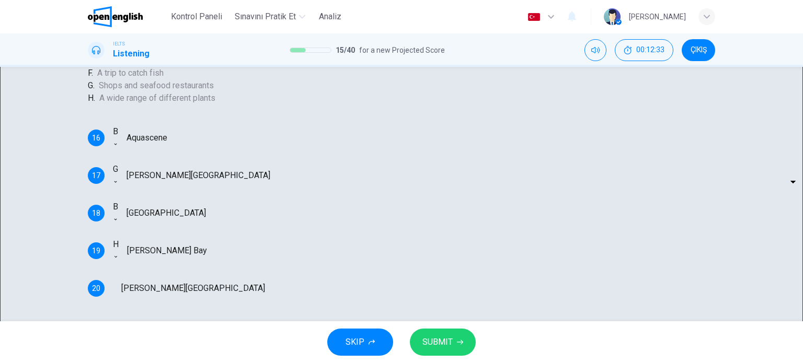
click at [437, 267] on body "Bu site, Gizlilik Politikamızda açıklandığı gibi çerezler kullanmaktadır. Çerez…" at bounding box center [401, 181] width 803 height 363
type input "**"
type input "*"
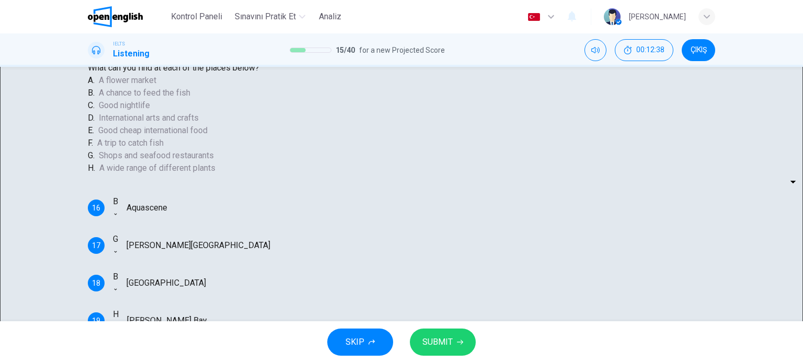
scroll to position [69, 0]
click at [461, 340] on icon "button" at bounding box center [460, 342] width 6 height 6
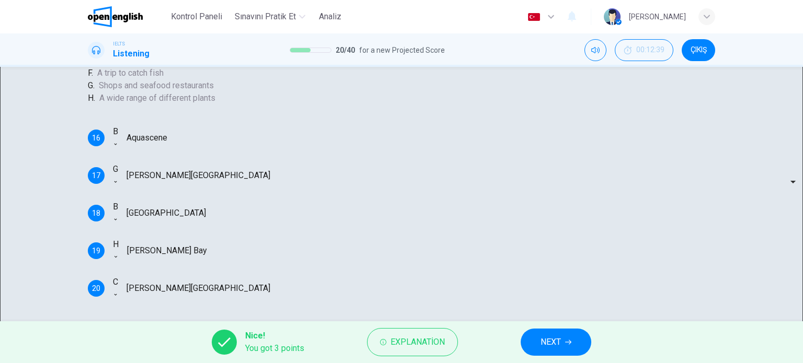
scroll to position [0, 0]
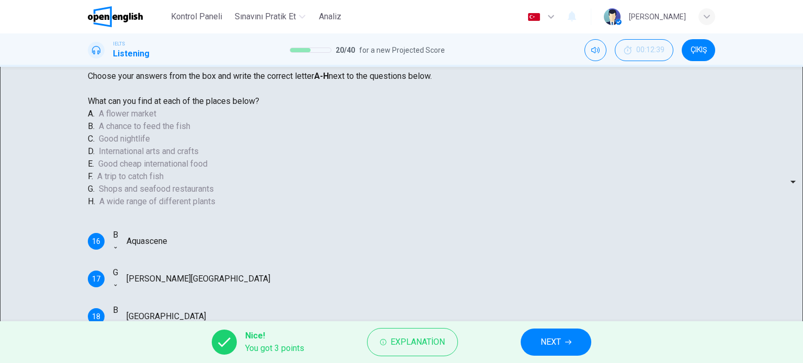
scroll to position [11, 0]
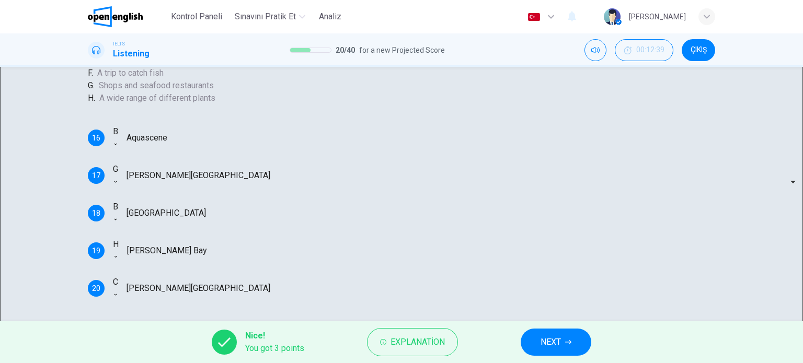
scroll to position [15, 0]
click at [118, 176] on div "G" at bounding box center [115, 169] width 5 height 13
drag, startPoint x: 684, startPoint y: 160, endPoint x: 733, endPoint y: 145, distance: 50.4
click at [733, 145] on div "Questions 16 - 20 Choose your answers from the box and write the correct letter…" at bounding box center [401, 194] width 803 height 254
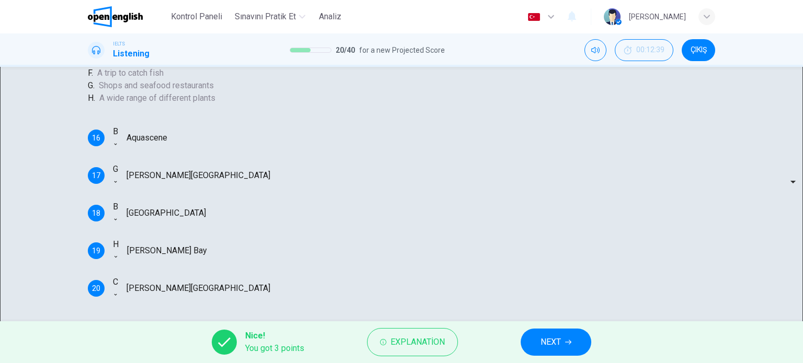
click at [460, 142] on div "Questions 16 - 20 Choose your answers from the box and write the correct letter…" at bounding box center [274, 129] width 372 height 385
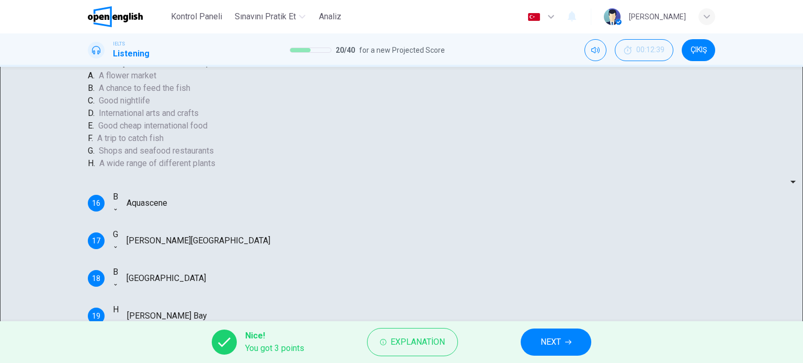
scroll to position [80, 0]
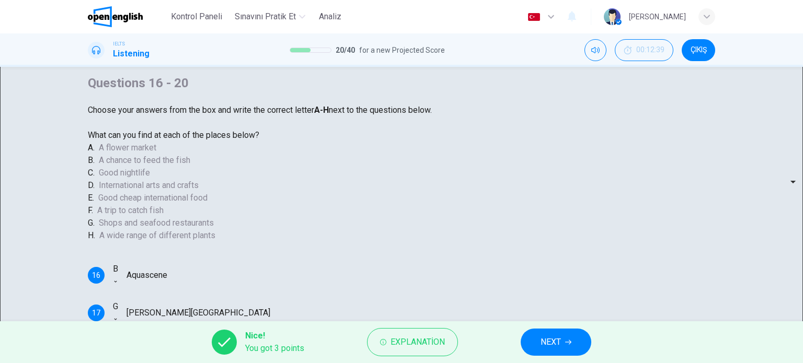
scroll to position [11, 0]
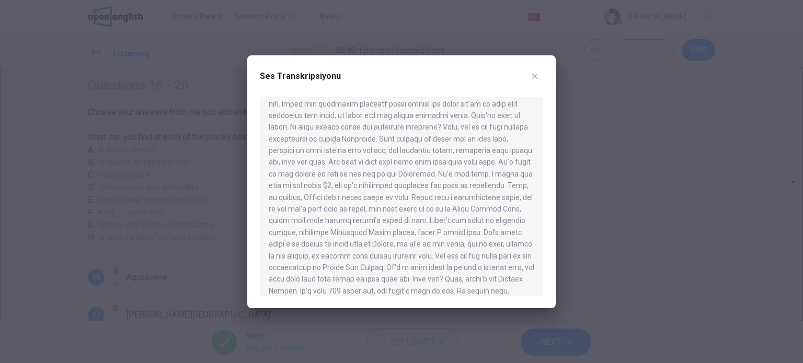
scroll to position [486, 0]
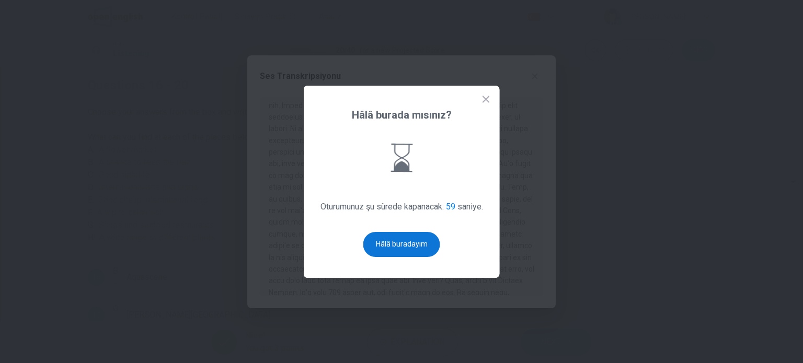
click at [407, 247] on button "Hâlâ buradayım" at bounding box center [401, 244] width 77 height 25
click at [413, 248] on button "Hâlâ buradayım" at bounding box center [401, 244] width 77 height 25
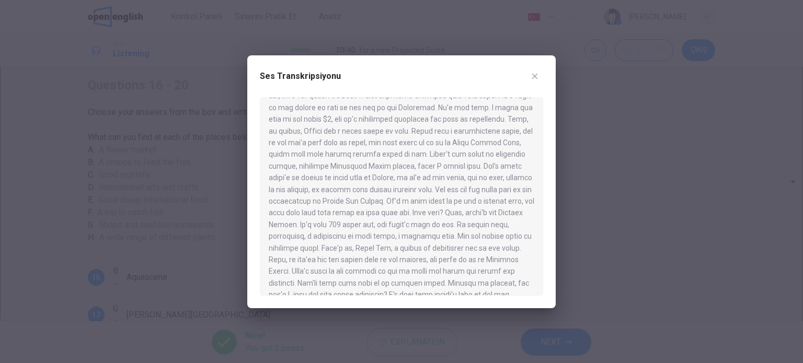
scroll to position [568, 0]
click at [530, 71] on button "button" at bounding box center [534, 76] width 17 height 17
type input "**"
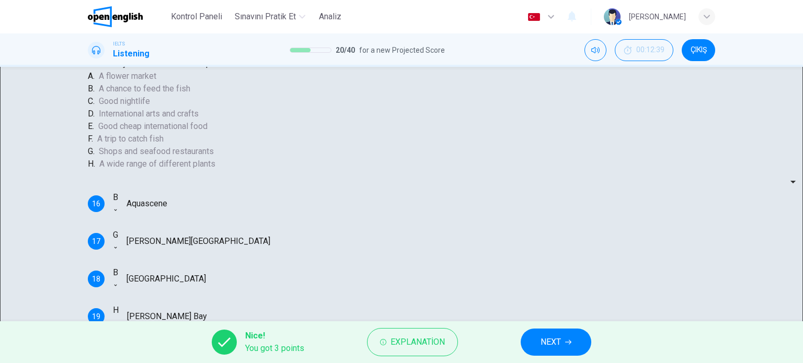
scroll to position [80, 0]
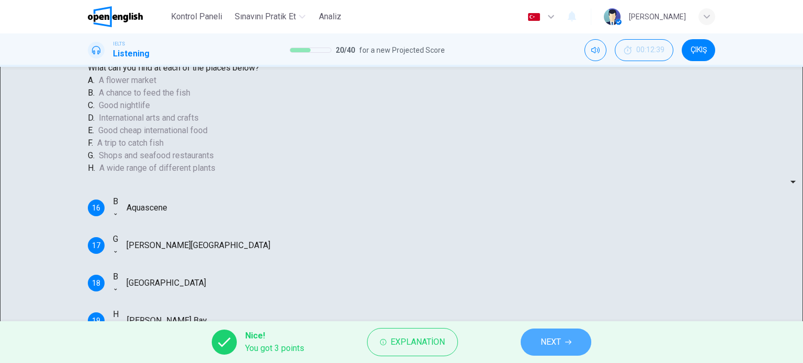
click at [564, 331] on button "NEXT" at bounding box center [555, 342] width 71 height 27
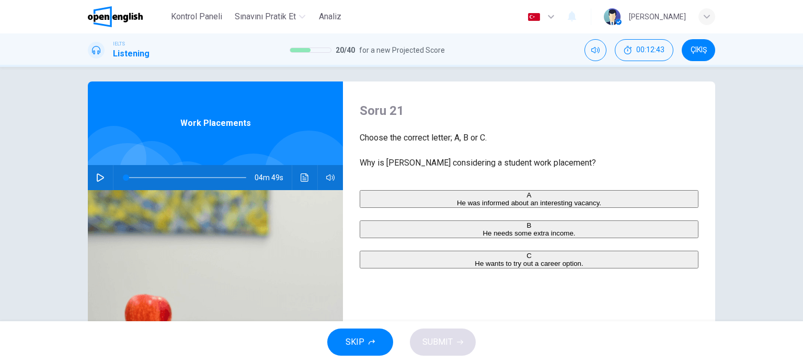
scroll to position [0, 0]
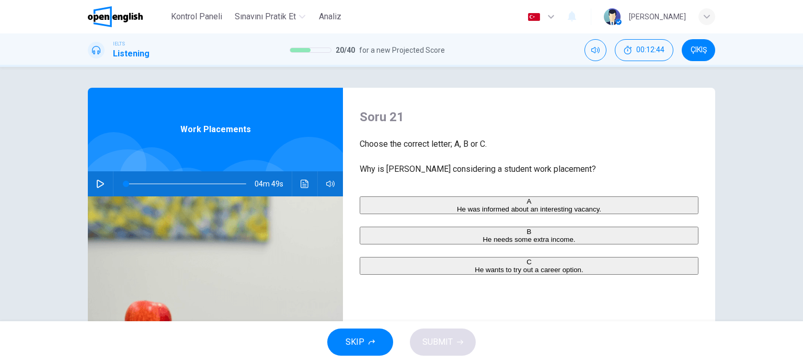
click at [369, 351] on button "SKIP" at bounding box center [360, 342] width 66 height 27
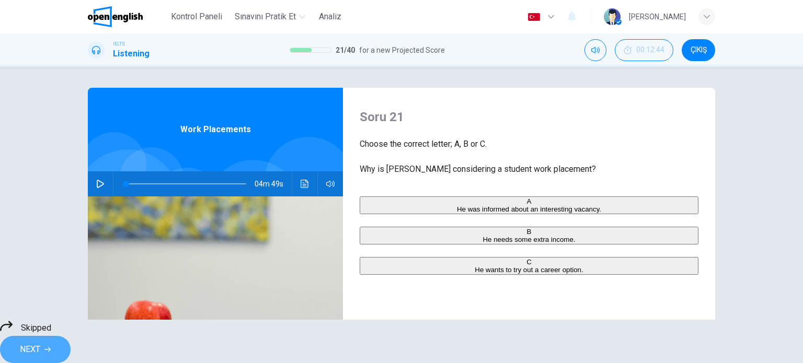
click at [40, 342] on span "NEXT" at bounding box center [30, 349] width 20 height 15
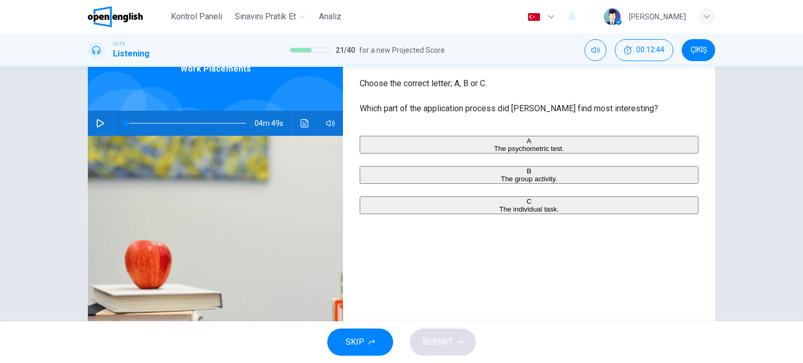
scroll to position [69, 0]
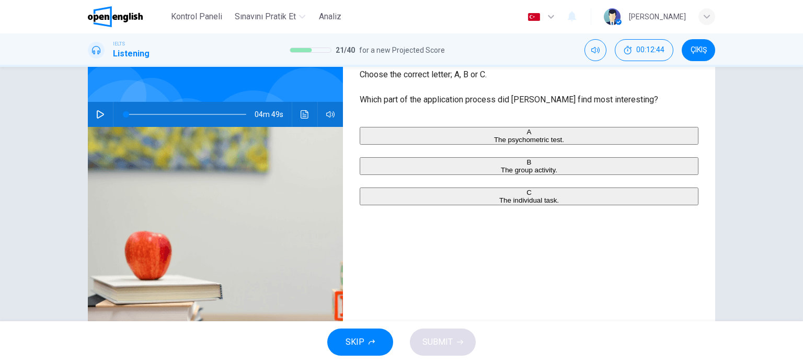
click at [384, 346] on button "SKIP" at bounding box center [360, 342] width 66 height 27
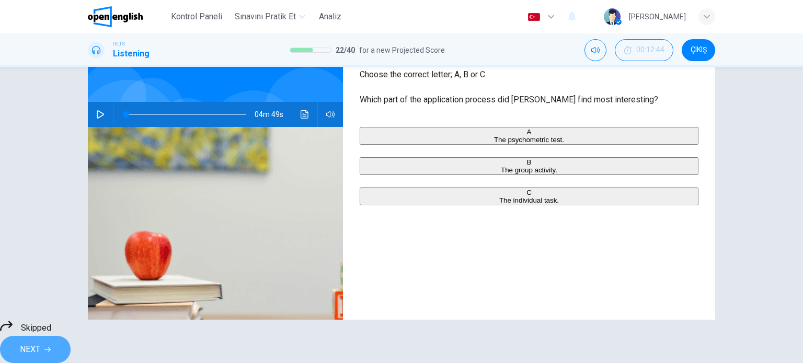
click at [71, 336] on button "NEXT" at bounding box center [35, 349] width 71 height 27
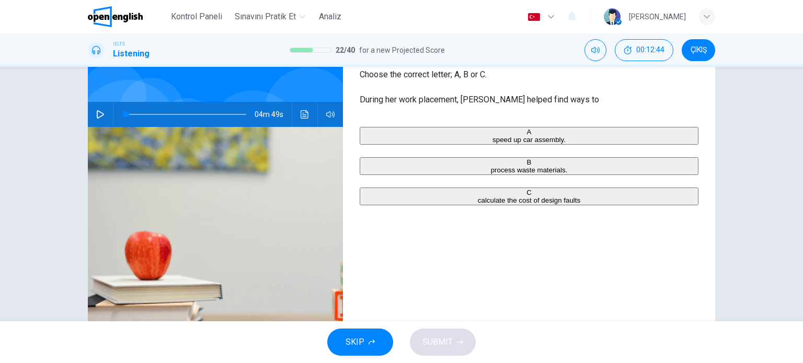
click at [361, 349] on span "SKIP" at bounding box center [354, 342] width 19 height 15
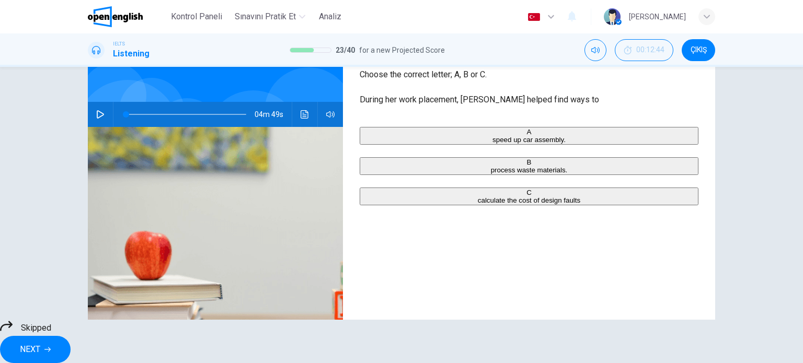
click at [40, 342] on span "NEXT" at bounding box center [30, 349] width 20 height 15
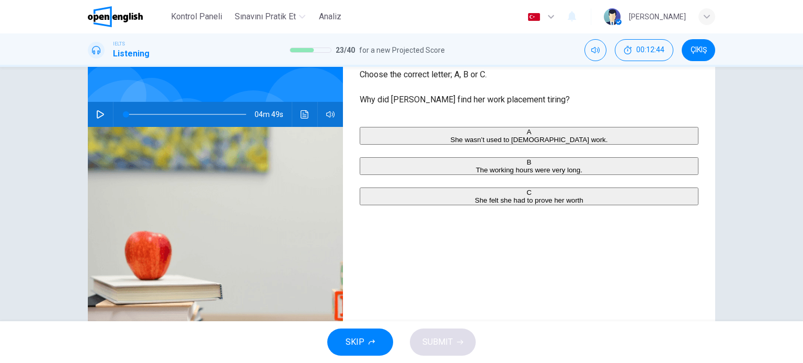
click at [370, 342] on icon "button" at bounding box center [371, 342] width 6 height 6
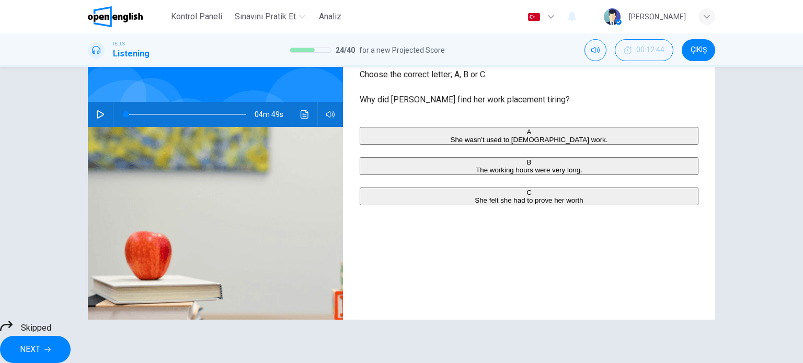
click at [40, 342] on span "NEXT" at bounding box center [30, 349] width 20 height 15
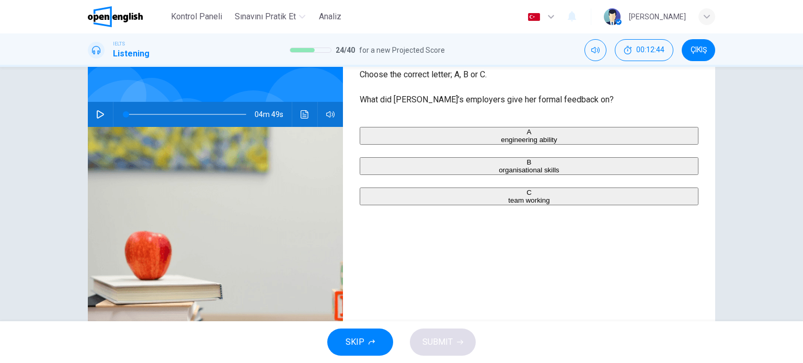
click at [389, 339] on button "SKIP" at bounding box center [360, 342] width 66 height 27
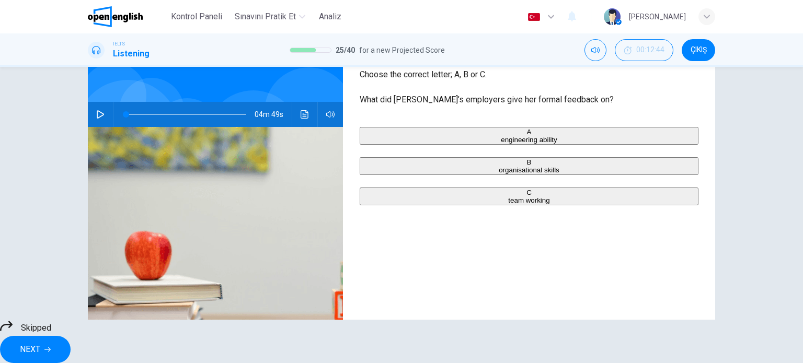
click at [40, 342] on span "NEXT" at bounding box center [30, 349] width 20 height 15
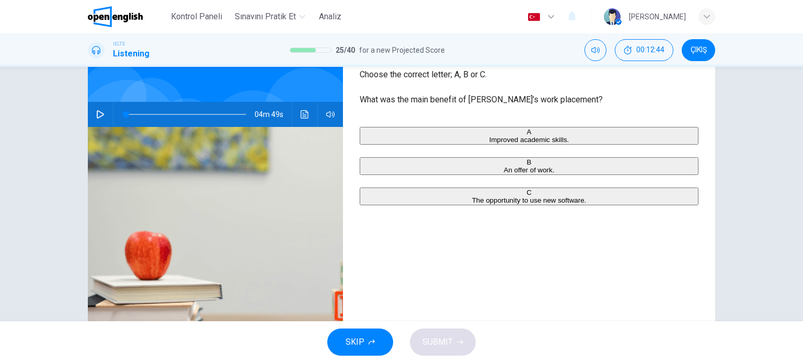
click at [389, 338] on button "SKIP" at bounding box center [360, 342] width 66 height 27
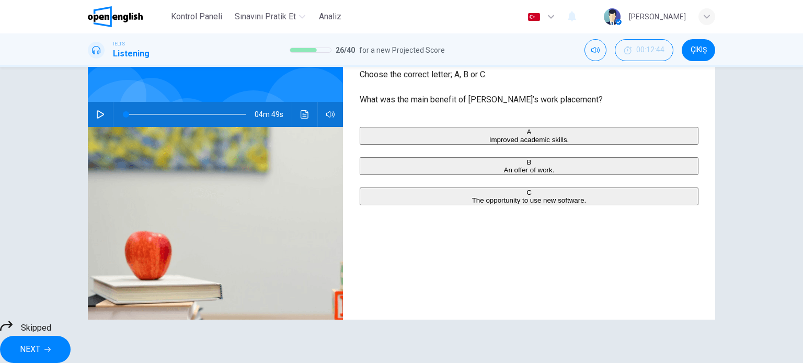
click at [71, 337] on button "NEXT" at bounding box center [35, 349] width 71 height 27
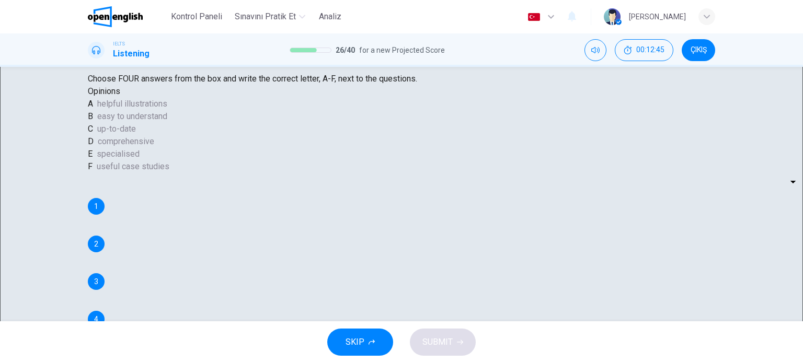
click at [376, 339] on button "SKIP" at bounding box center [360, 342] width 66 height 27
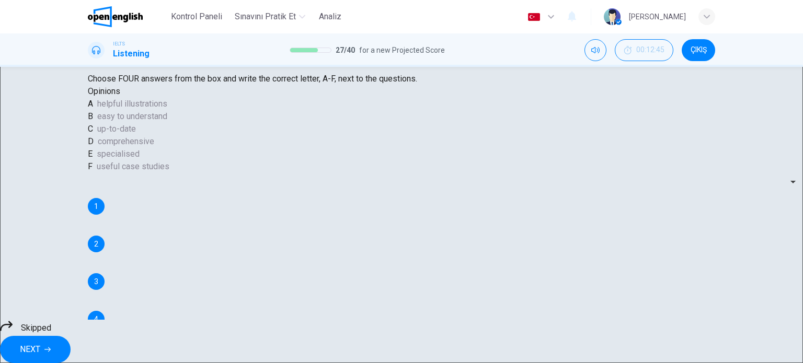
click at [40, 342] on span "NEXT" at bounding box center [30, 349] width 20 height 15
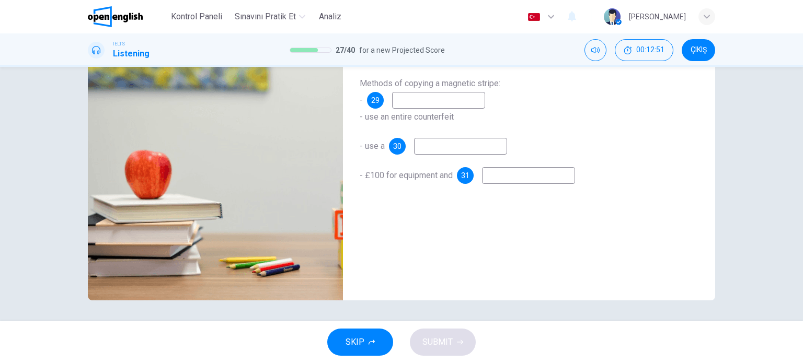
scroll to position [80, 0]
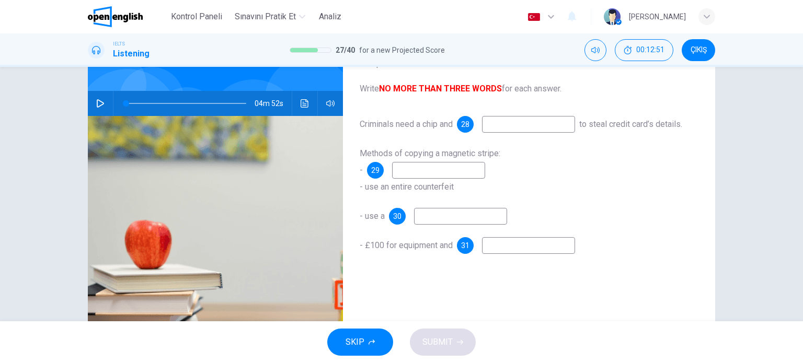
click at [387, 341] on button "SKIP" at bounding box center [360, 342] width 66 height 27
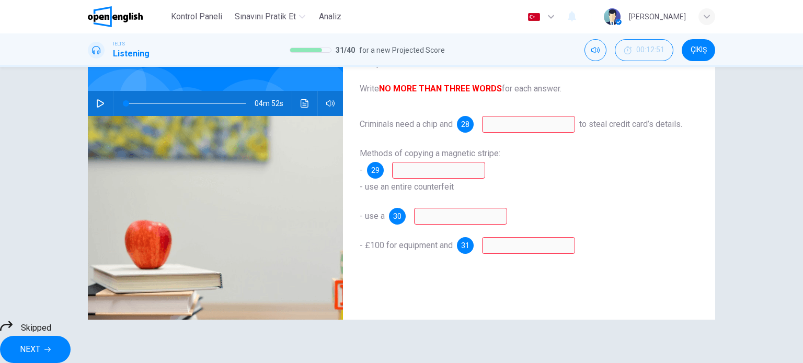
click at [71, 336] on button "NEXT" at bounding box center [35, 349] width 71 height 27
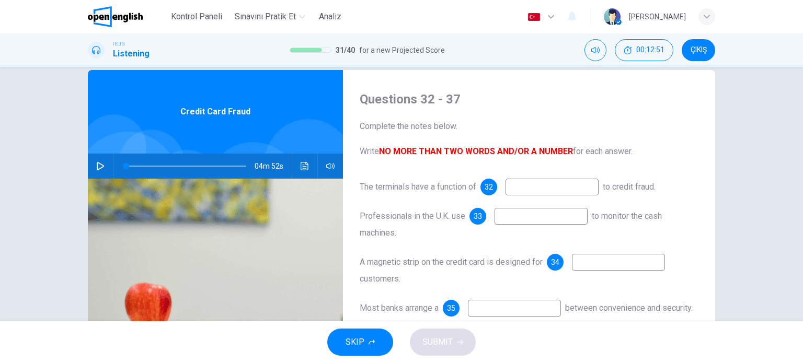
scroll to position [0, 0]
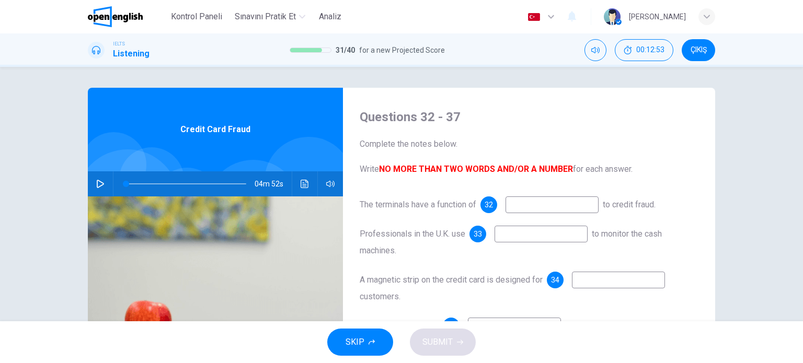
click at [376, 327] on div "SKIP SUBMIT" at bounding box center [401, 342] width 803 height 42
click at [387, 340] on button "SKIP" at bounding box center [360, 342] width 66 height 27
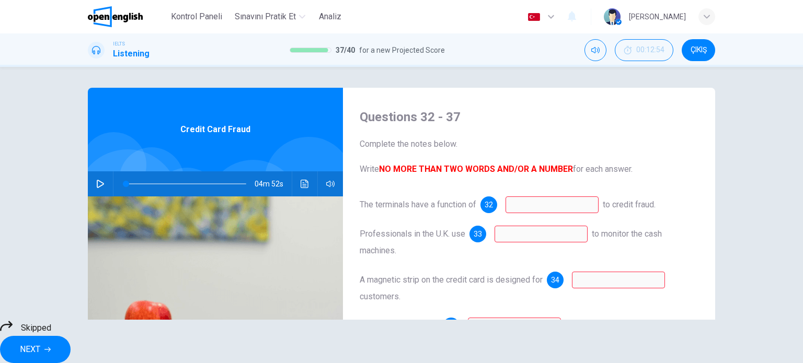
click at [40, 342] on span "NEXT" at bounding box center [30, 349] width 20 height 15
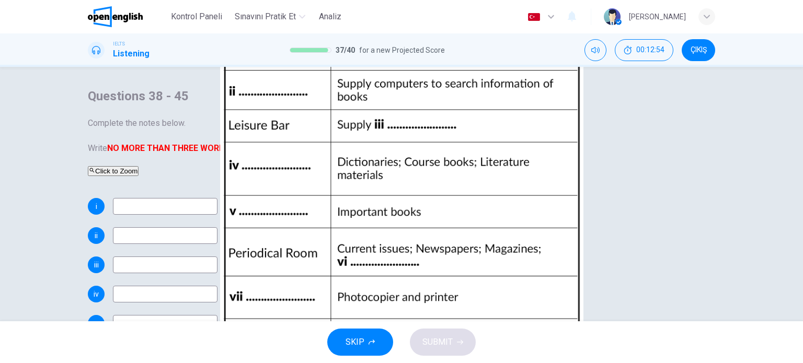
click at [386, 346] on button "SKIP" at bounding box center [360, 342] width 66 height 27
